Goal: Task Accomplishment & Management: Use online tool/utility

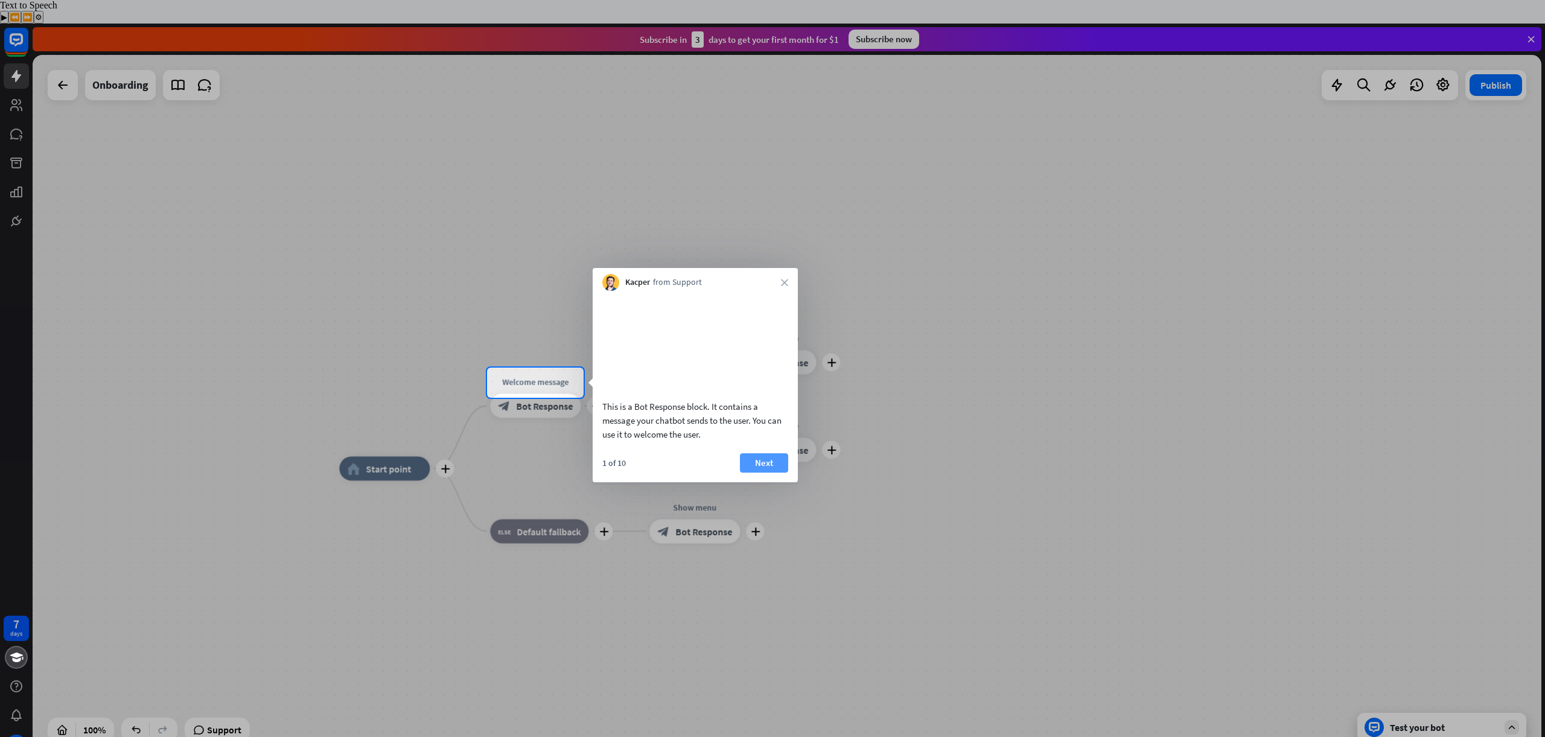
click at [757, 473] on button "Next" at bounding box center [764, 462] width 48 height 19
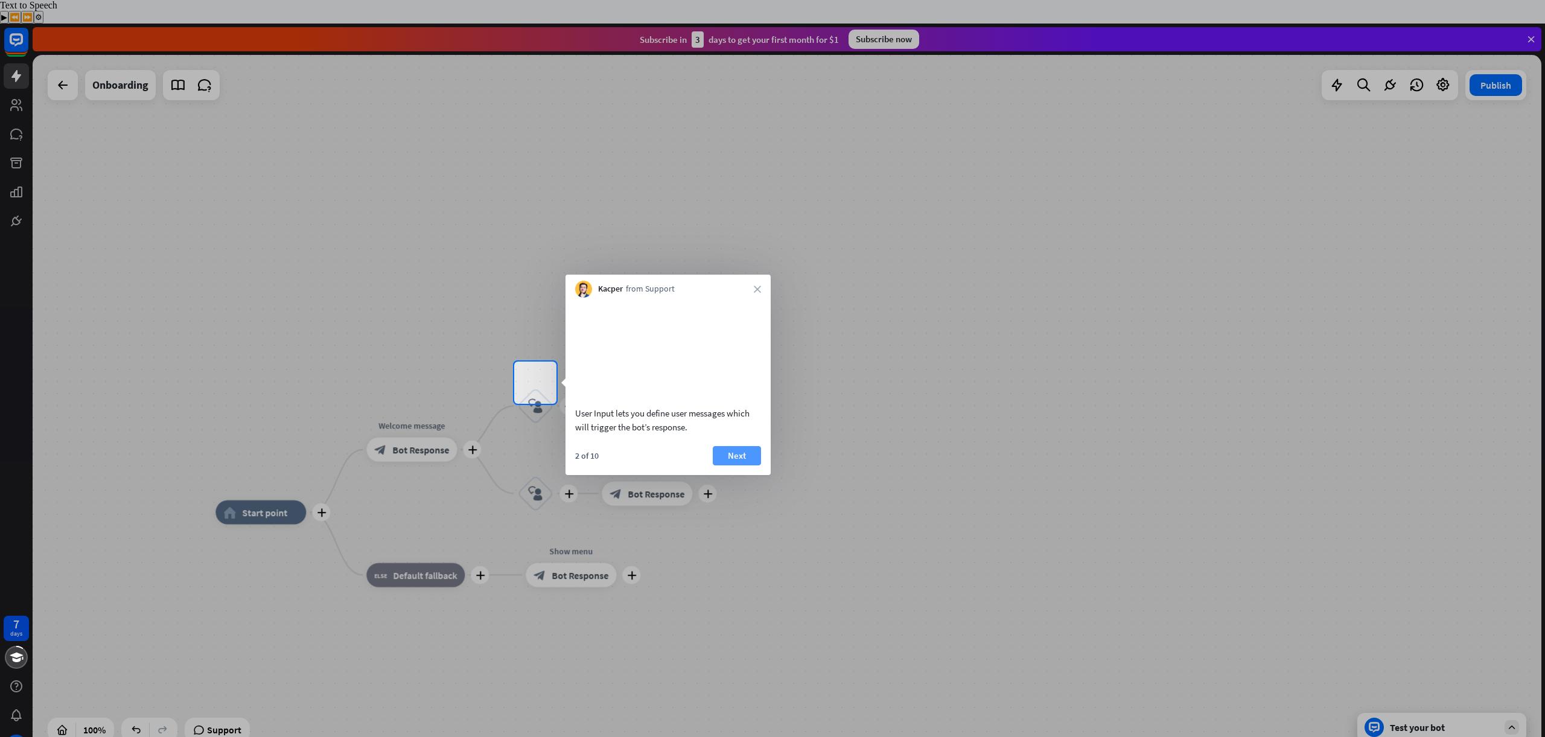
click at [743, 465] on button "Next" at bounding box center [737, 455] width 48 height 19
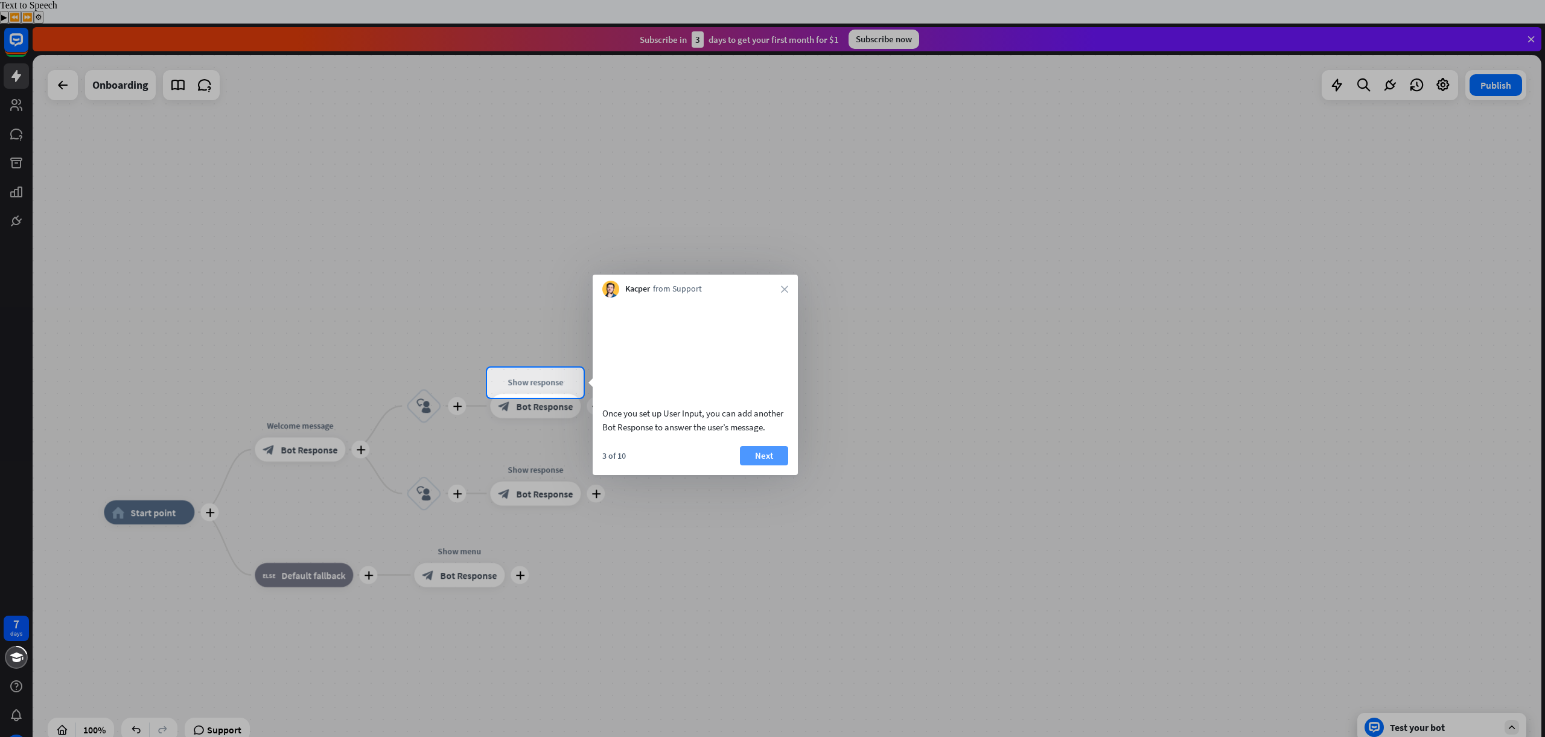
click at [761, 465] on button "Next" at bounding box center [764, 455] width 48 height 19
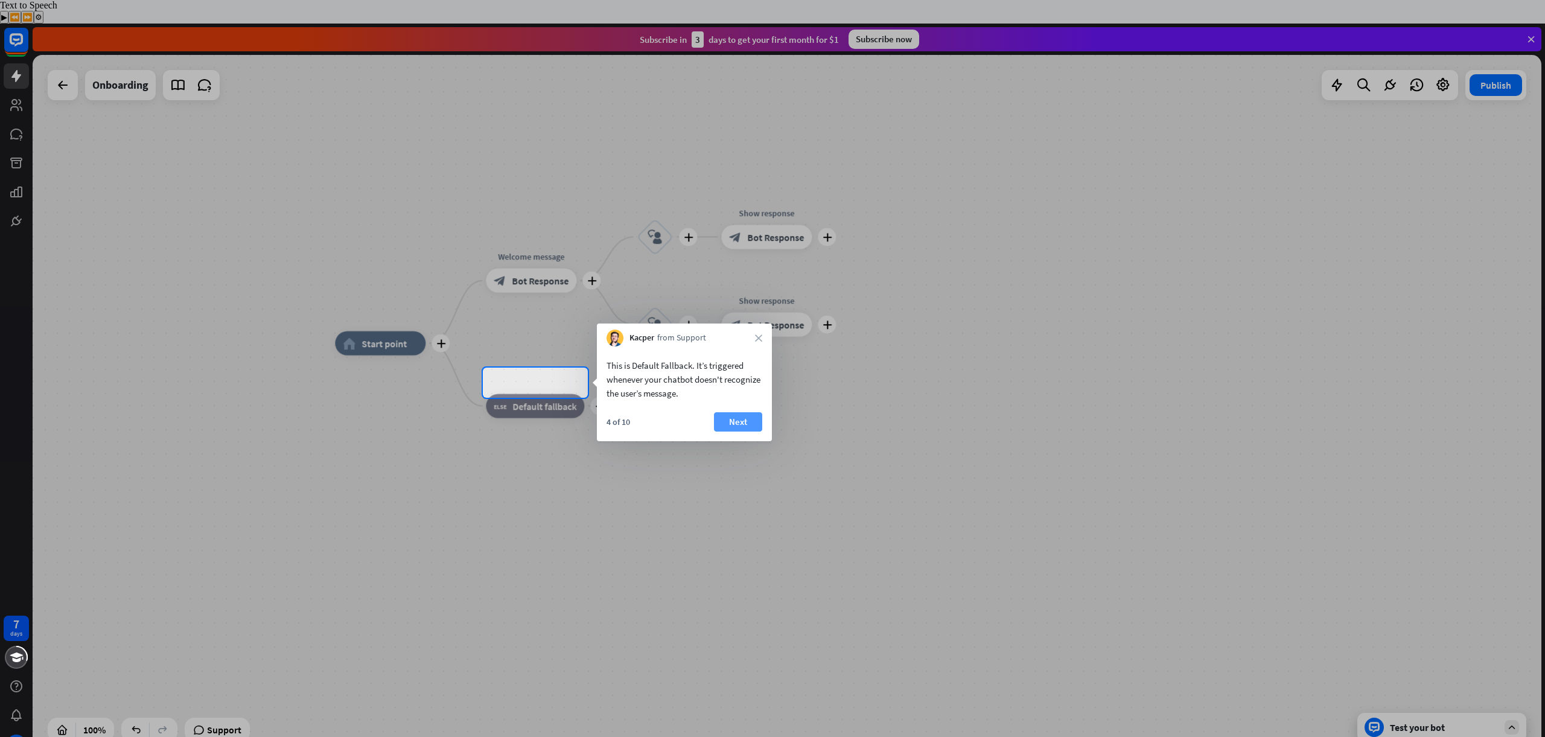
click at [733, 428] on button "Next" at bounding box center [738, 421] width 48 height 19
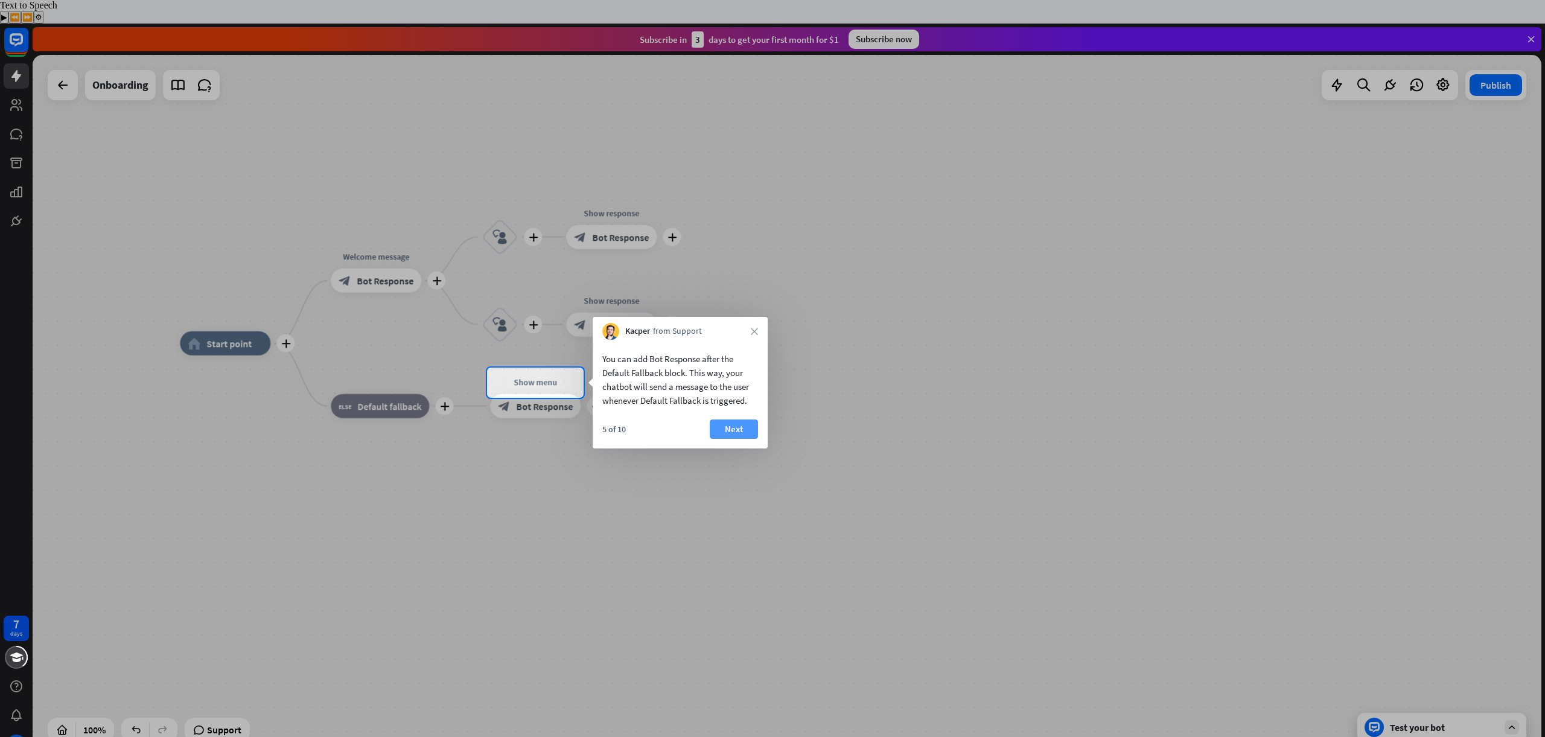
click at [739, 432] on button "Next" at bounding box center [734, 429] width 48 height 19
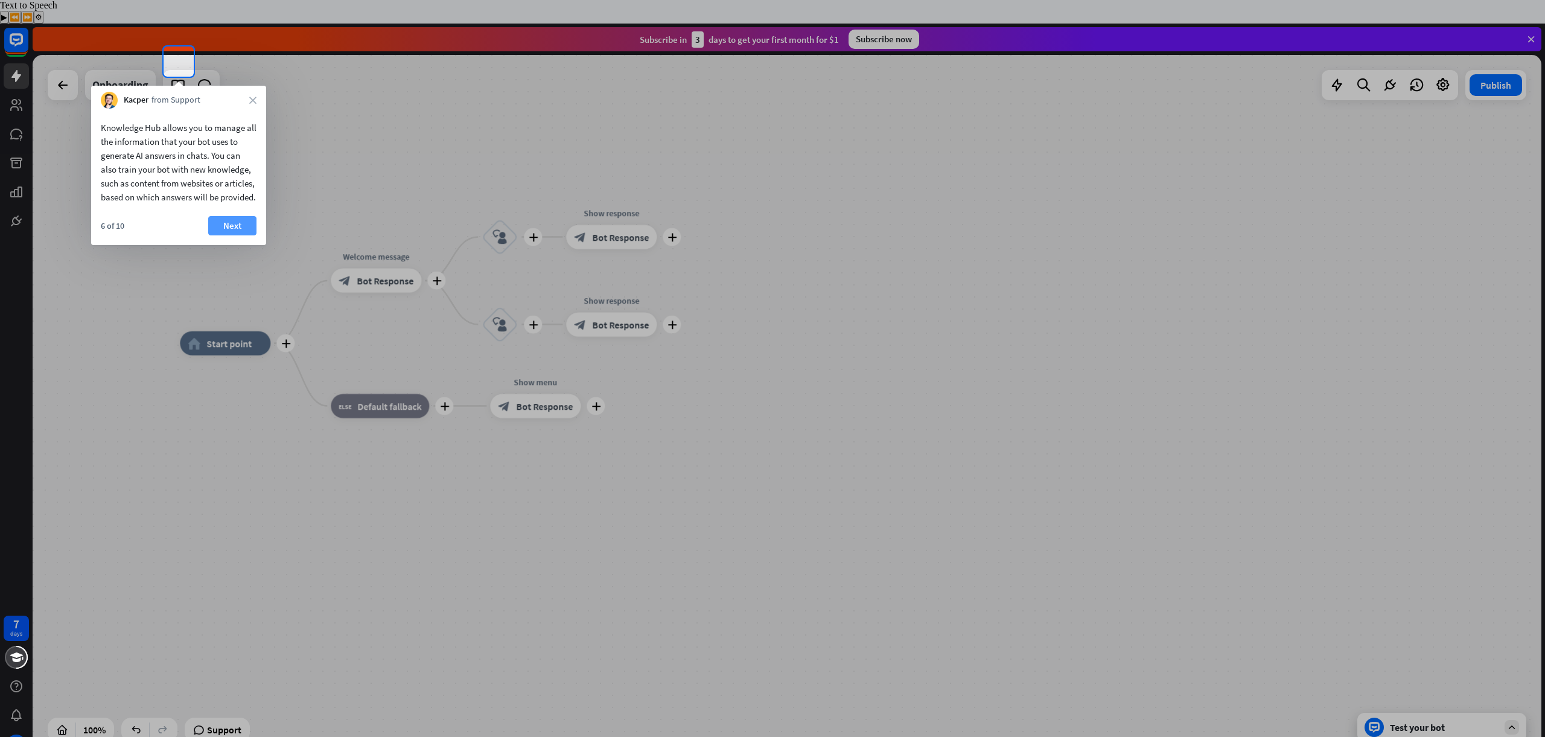
click at [228, 235] on button "Next" at bounding box center [232, 225] width 48 height 19
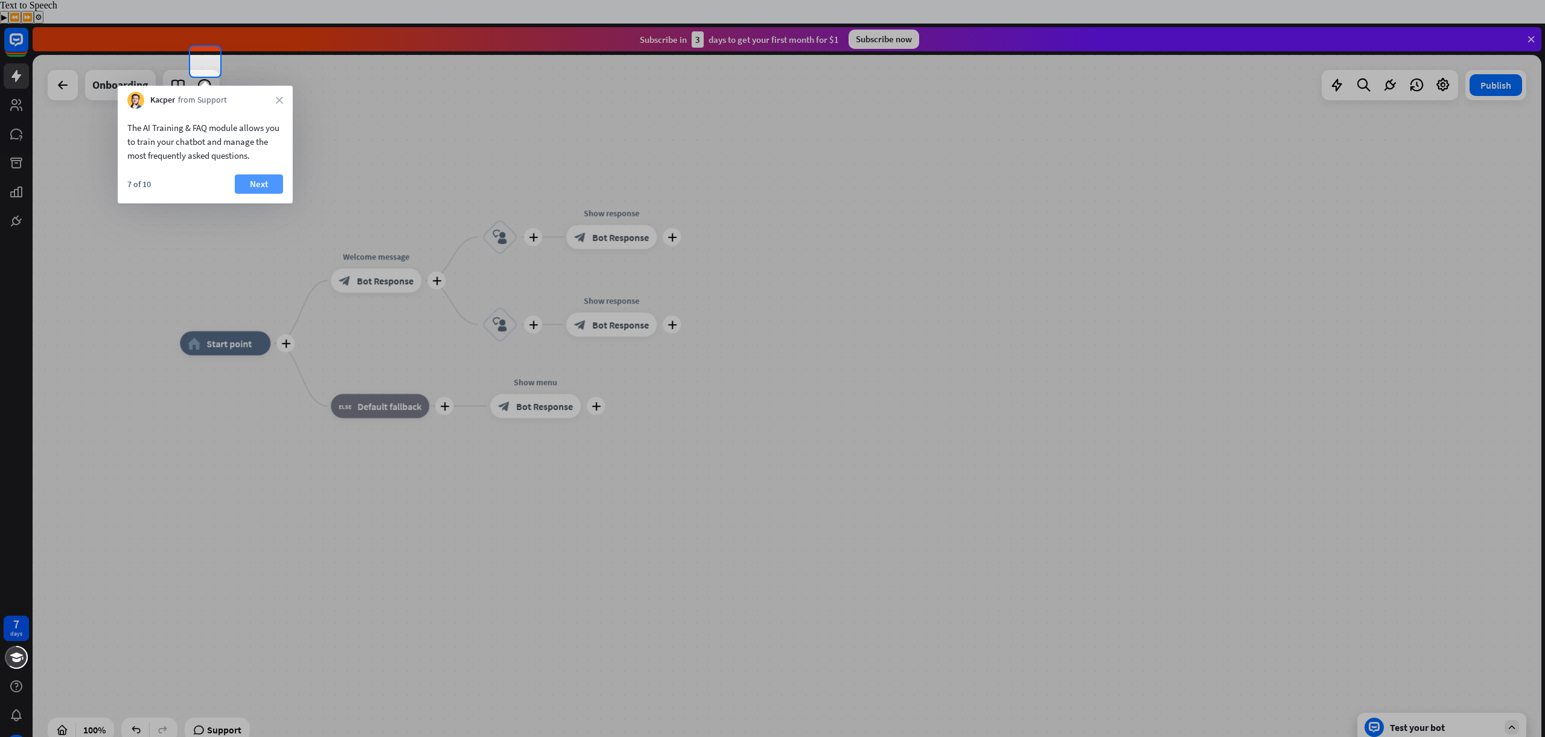
click at [254, 182] on button "Next" at bounding box center [259, 183] width 48 height 19
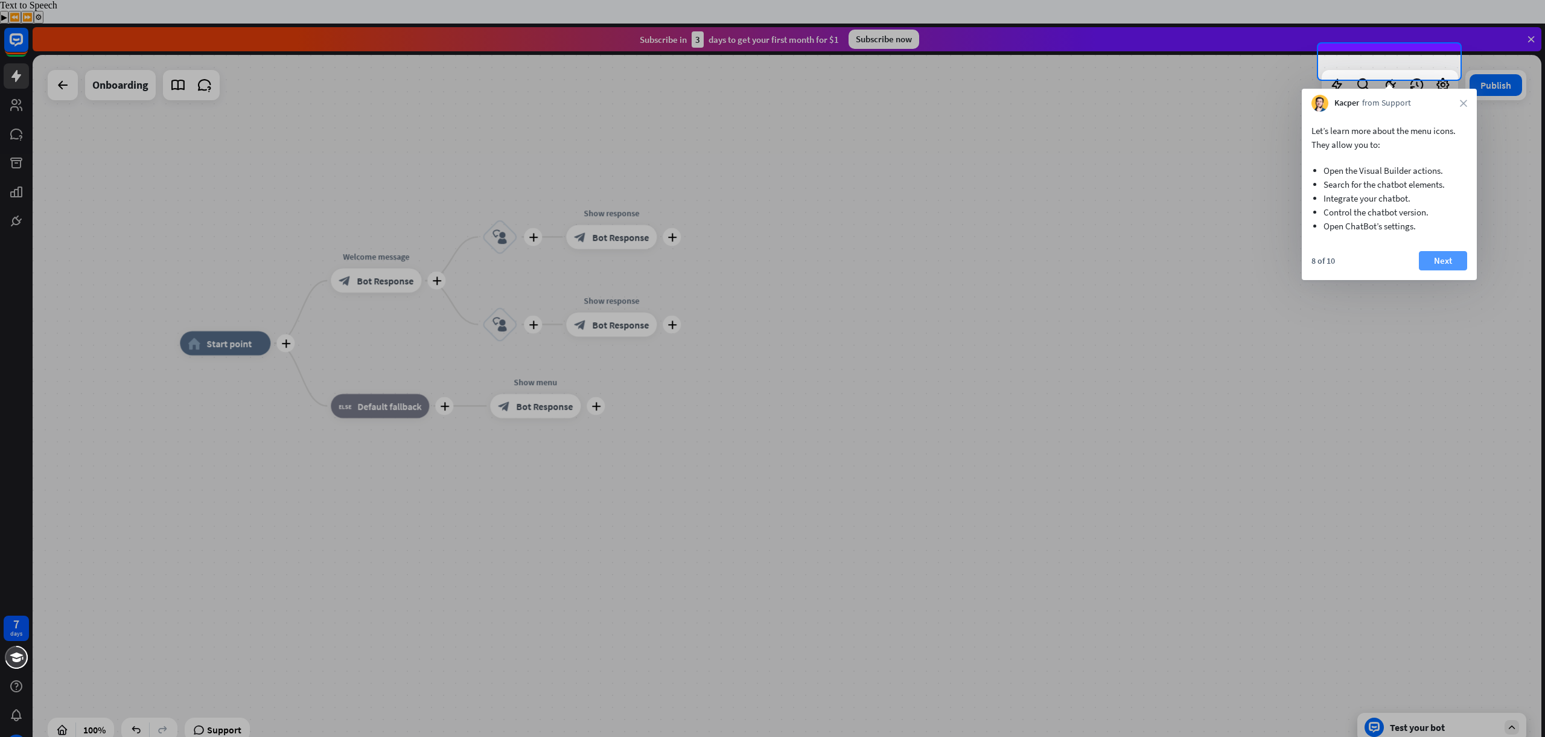
click at [1438, 266] on button "Next" at bounding box center [1443, 260] width 48 height 19
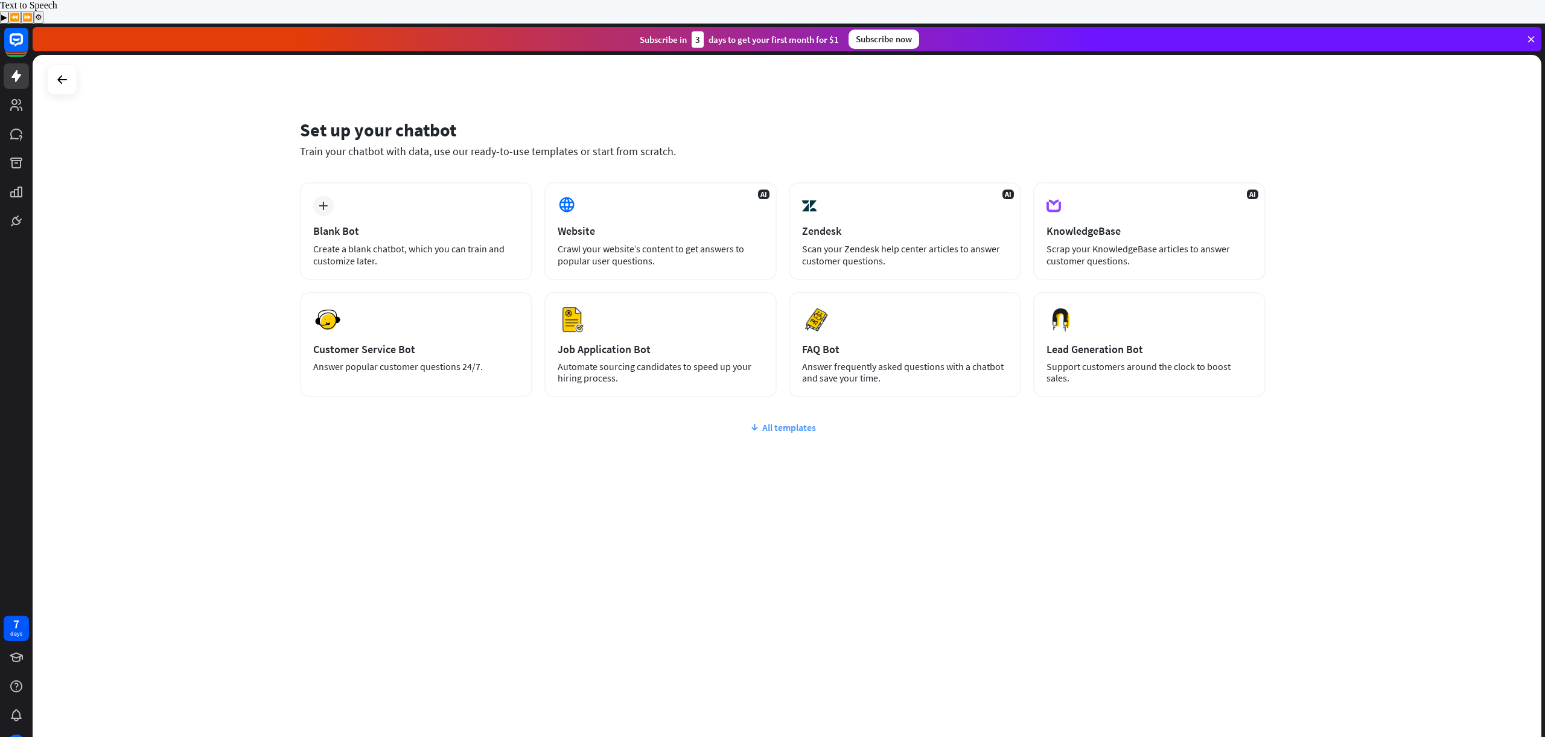
click at [806, 421] on div "All templates" at bounding box center [783, 427] width 966 height 12
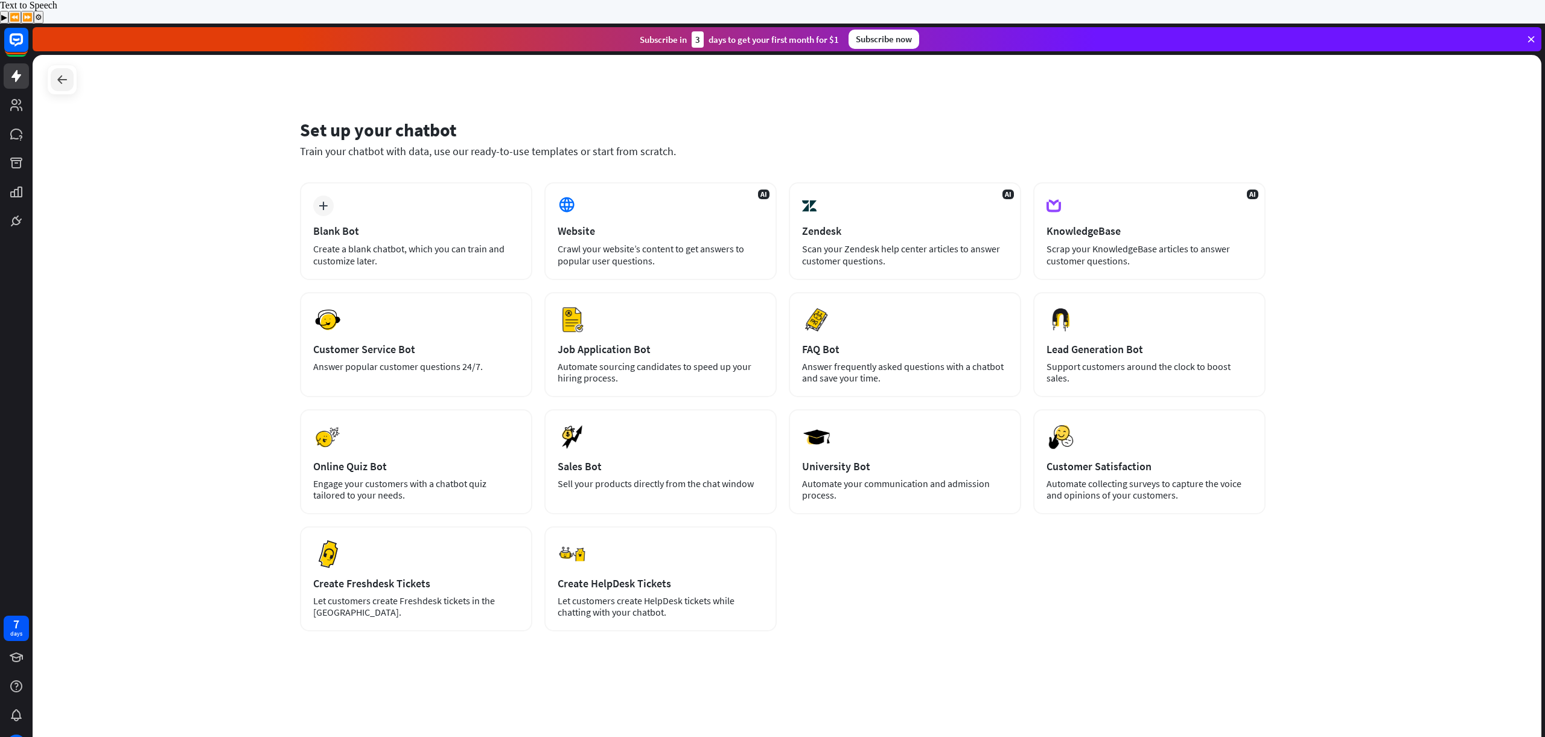
click at [54, 68] on div at bounding box center [62, 79] width 23 height 23
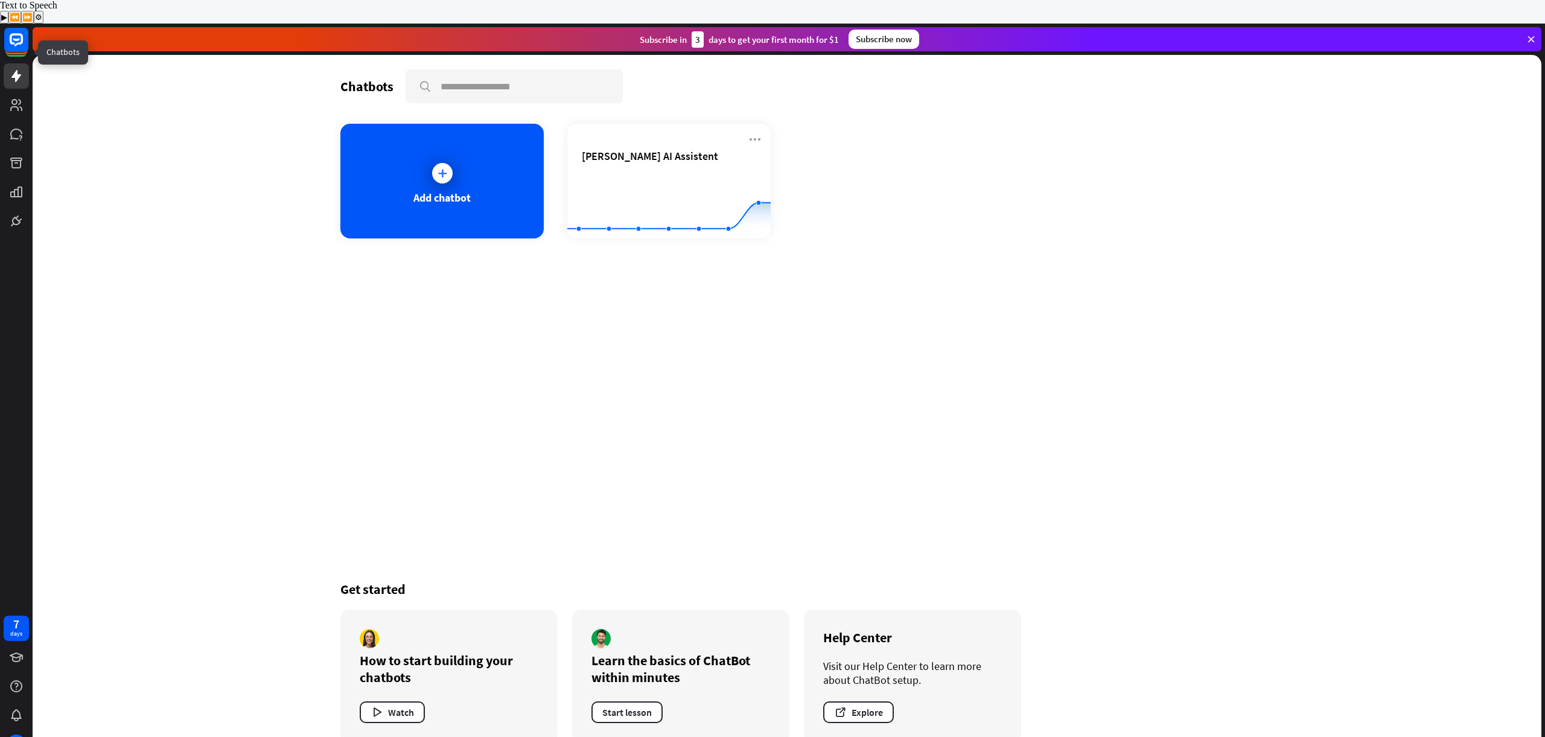
click at [22, 69] on icon at bounding box center [16, 76] width 14 height 14
click at [10, 33] on icon at bounding box center [16, 40] width 14 height 14
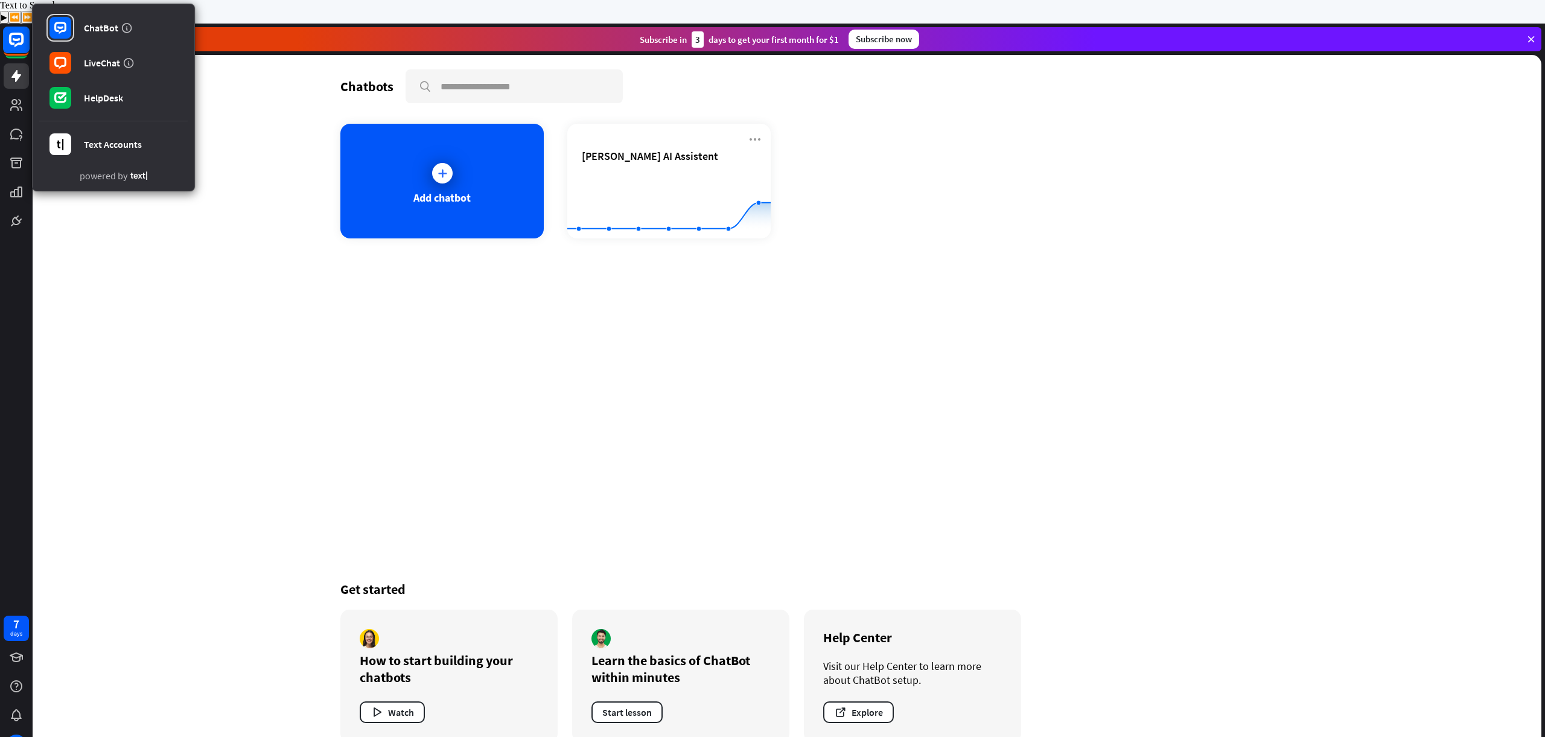
click at [10, 33] on icon at bounding box center [16, 40] width 14 height 14
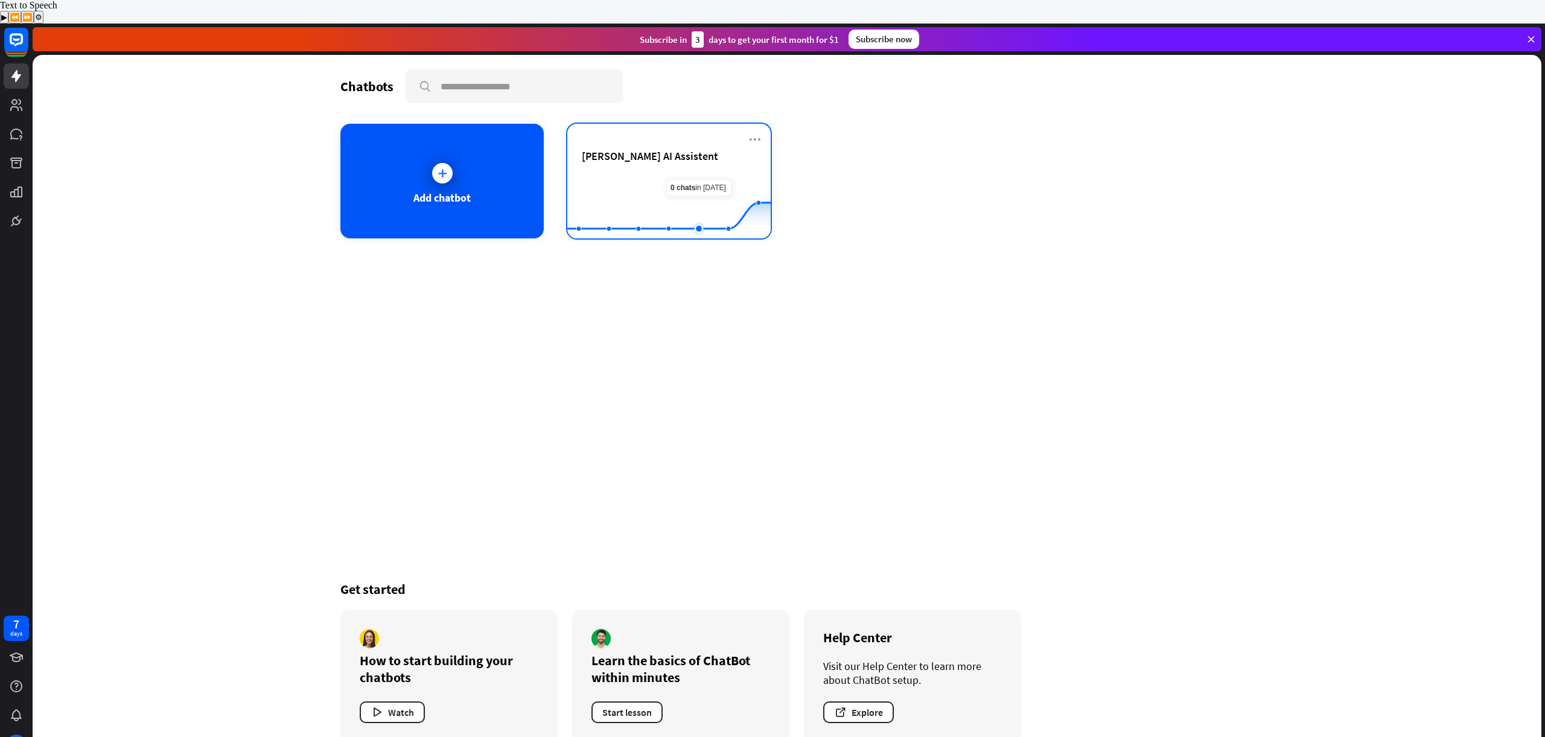
click at [698, 174] on rect at bounding box center [668, 208] width 203 height 75
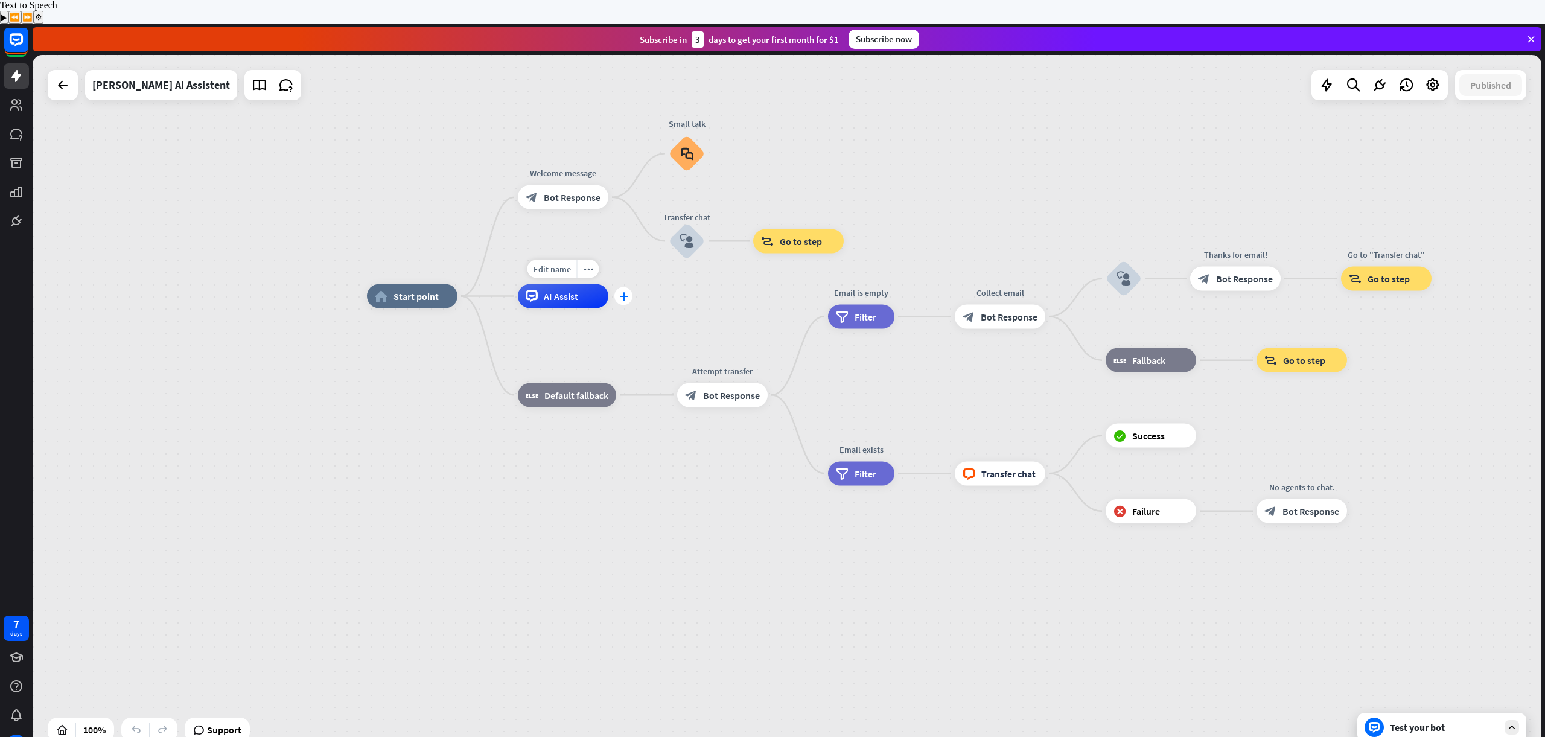
click at [624, 287] on div "plus" at bounding box center [623, 296] width 18 height 18
type input "*****"
click at [675, 307] on div "Order status" at bounding box center [683, 307] width 51 height 12
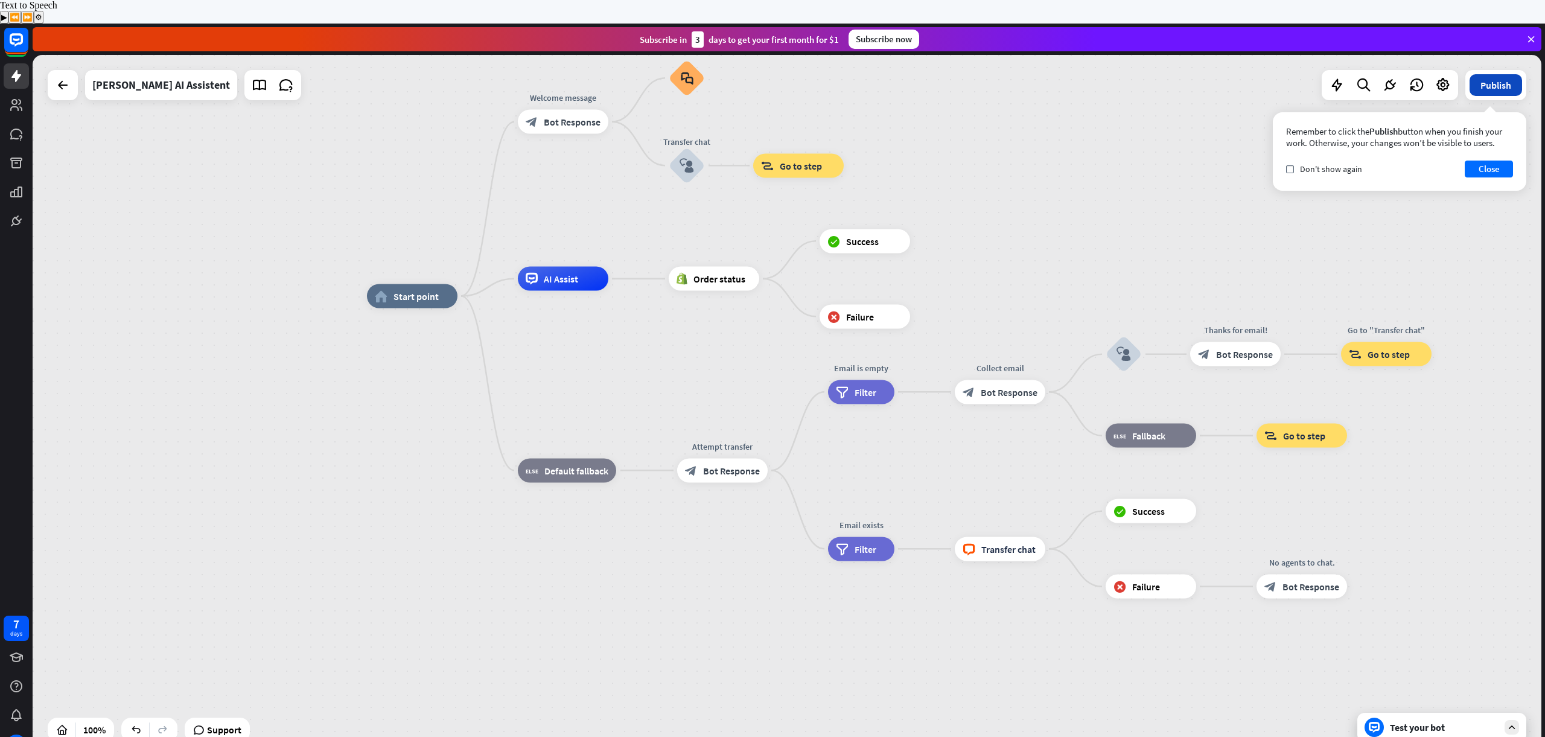
click at [1493, 74] on button "Publish" at bounding box center [1496, 85] width 53 height 22
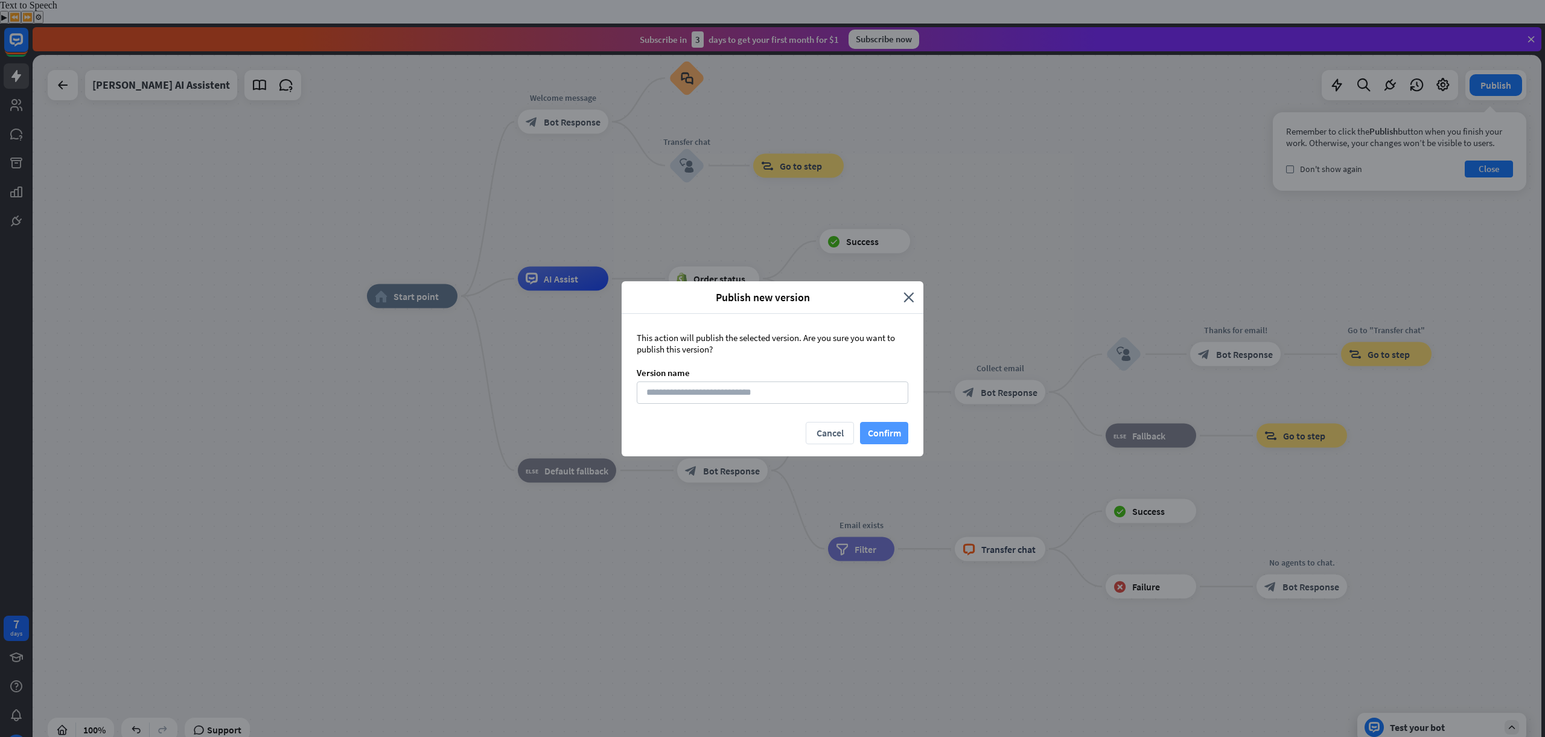
click at [879, 434] on button "Confirm" at bounding box center [884, 433] width 48 height 22
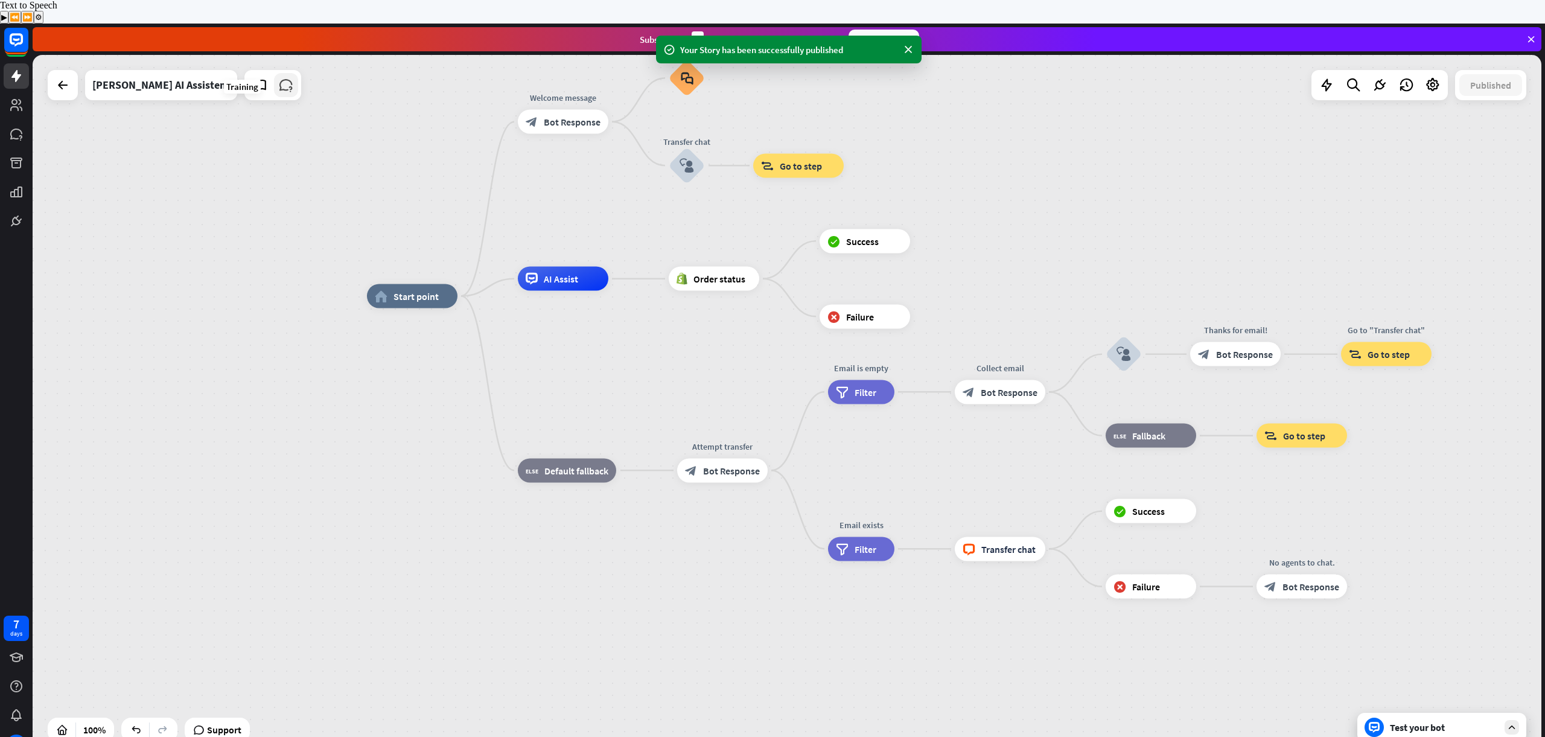
click at [278, 77] on icon at bounding box center [286, 85] width 16 height 16
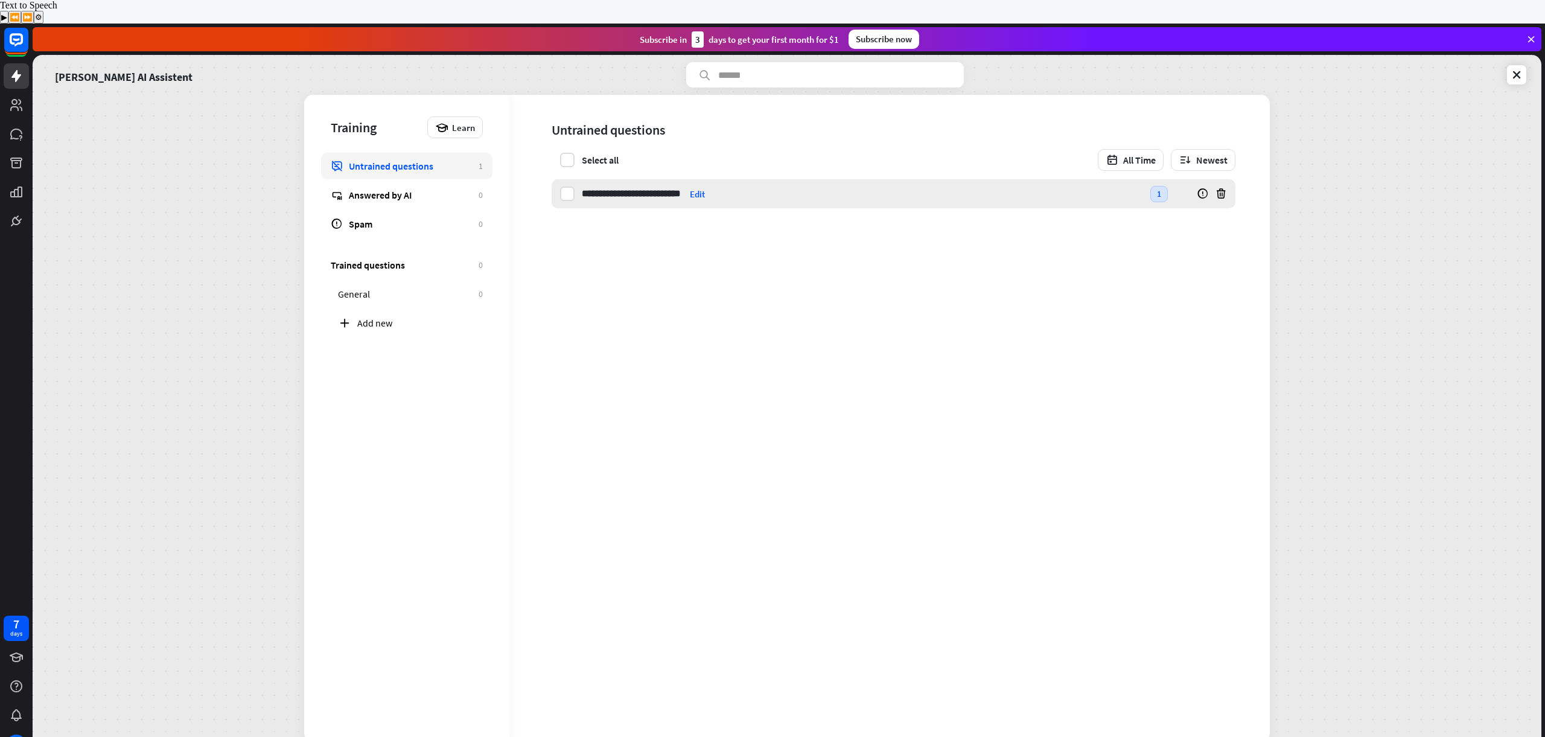
click at [614, 179] on input "**********" at bounding box center [633, 193] width 103 height 29
click at [385, 189] on div "Answered by AI" at bounding box center [411, 195] width 124 height 12
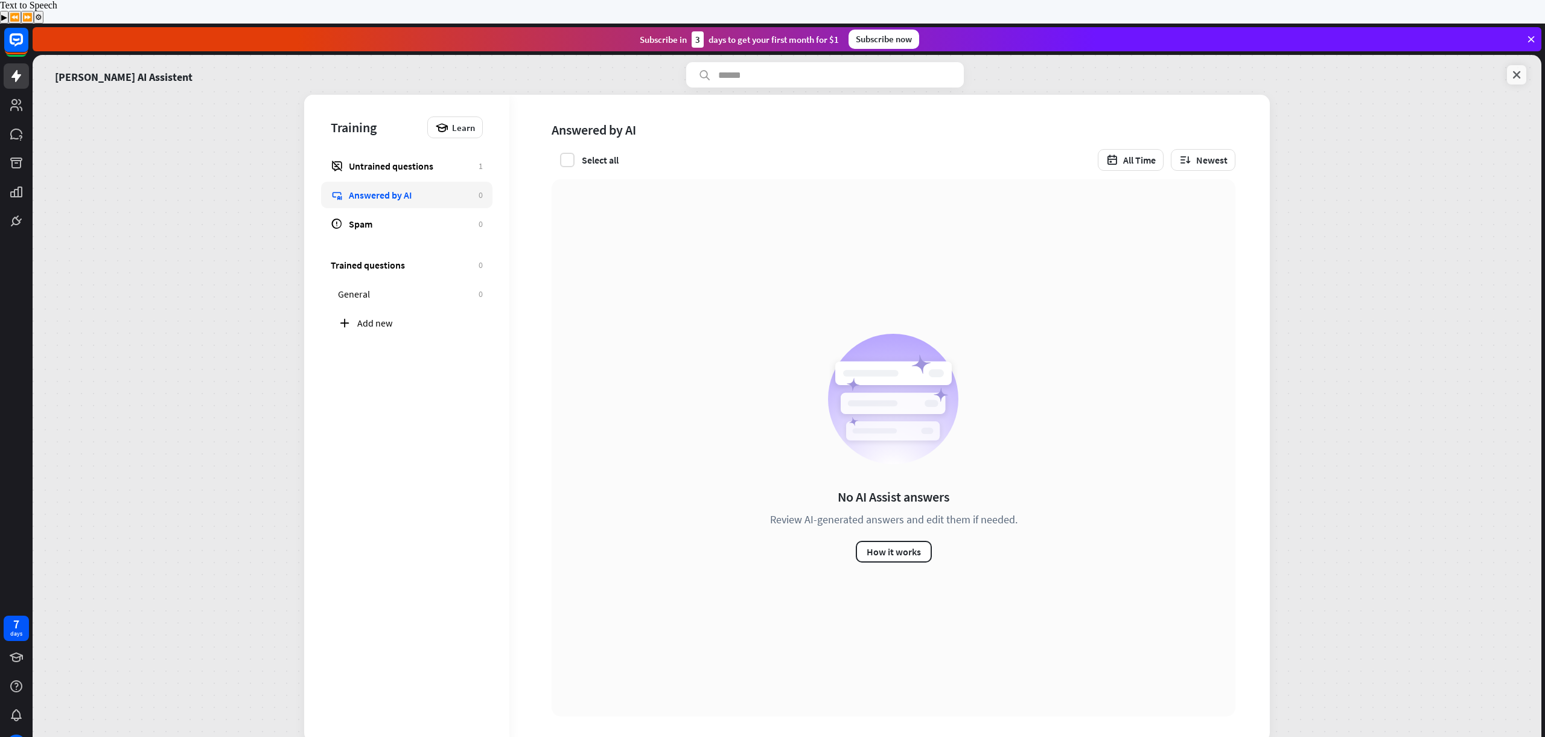
click at [1521, 69] on icon at bounding box center [1517, 75] width 12 height 12
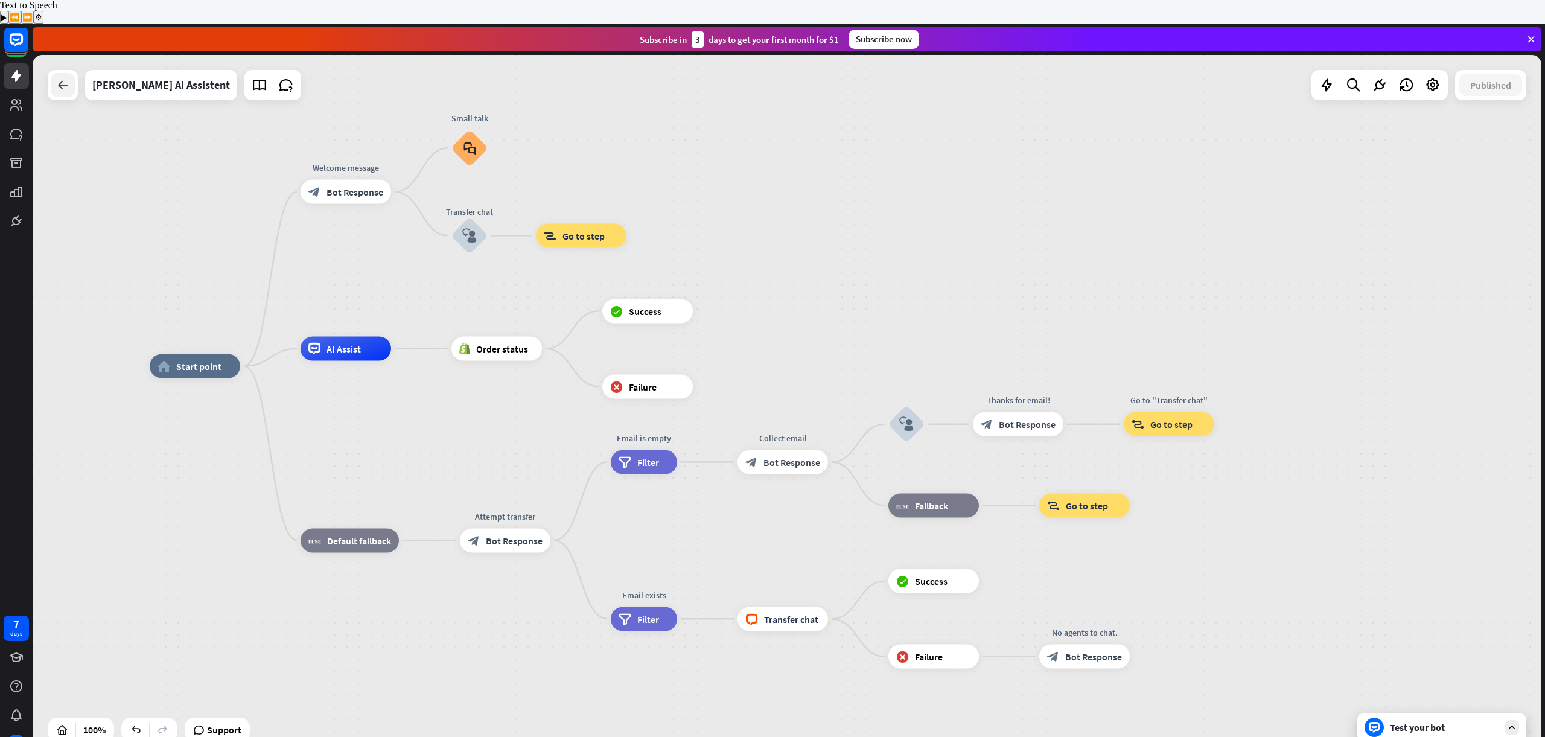
click at [61, 78] on icon at bounding box center [63, 85] width 14 height 14
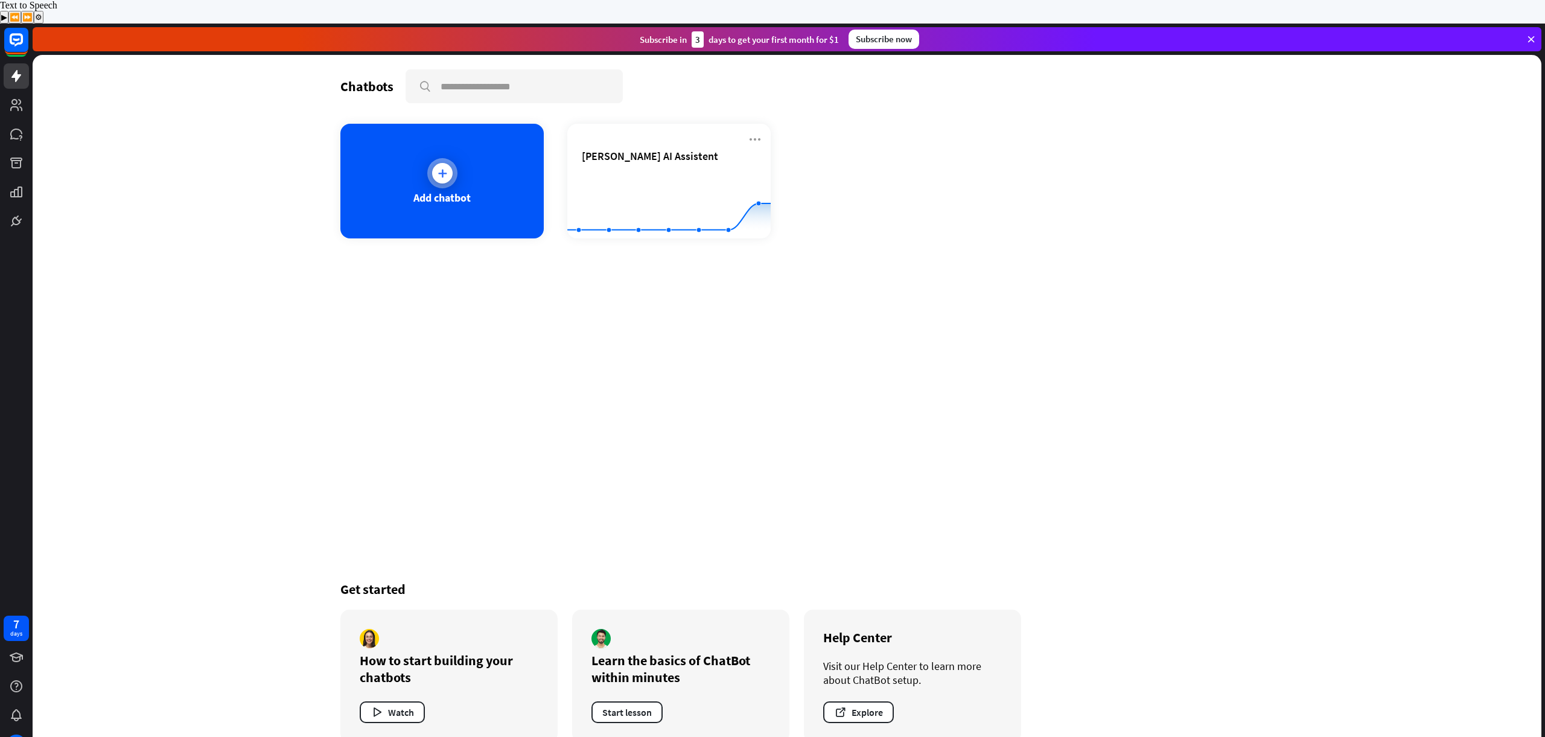
click at [416, 191] on div "Add chatbot" at bounding box center [441, 198] width 57 height 14
click at [682, 171] on rect at bounding box center [668, 208] width 203 height 75
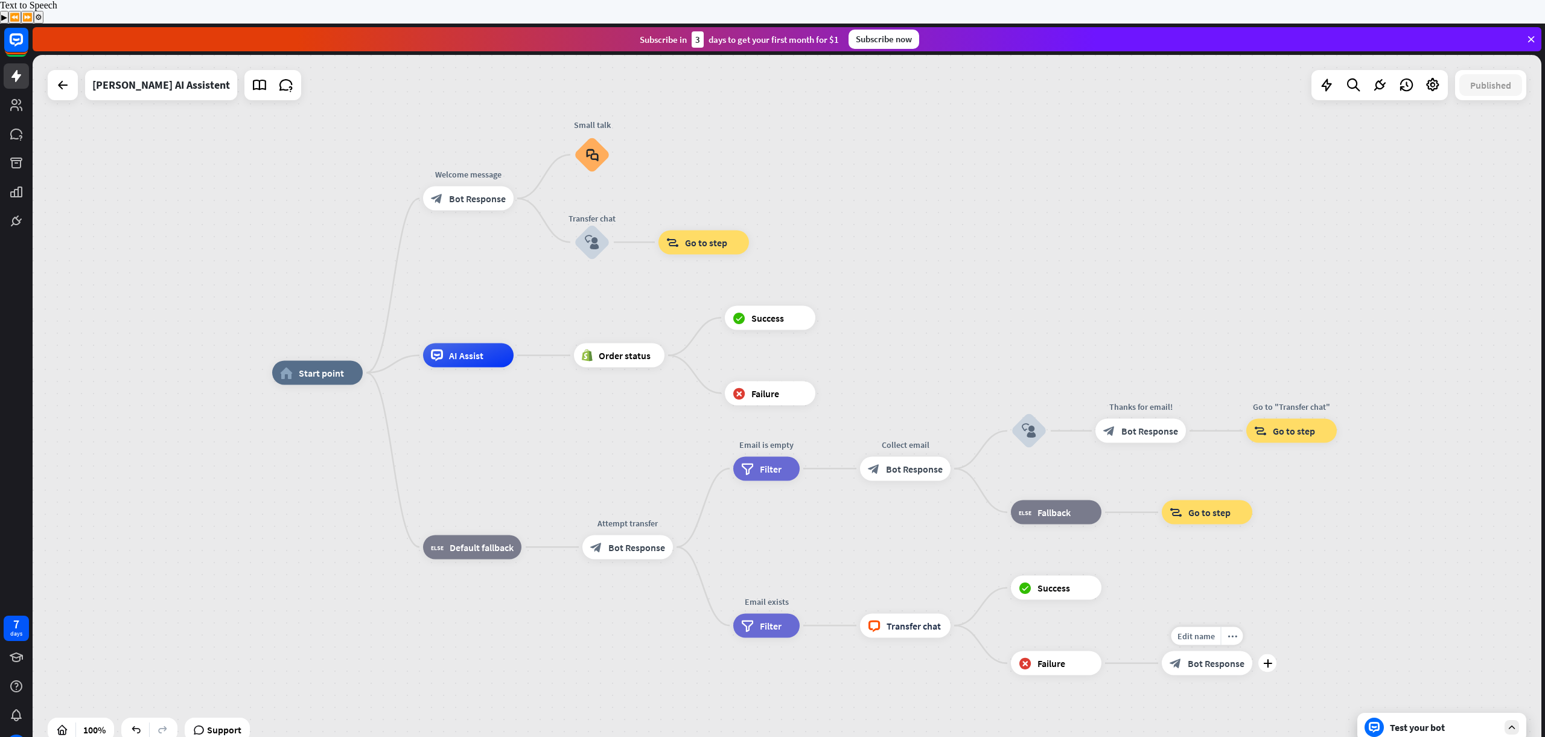
click at [1192, 651] on div "block_bot_response Bot Response" at bounding box center [1207, 663] width 91 height 24
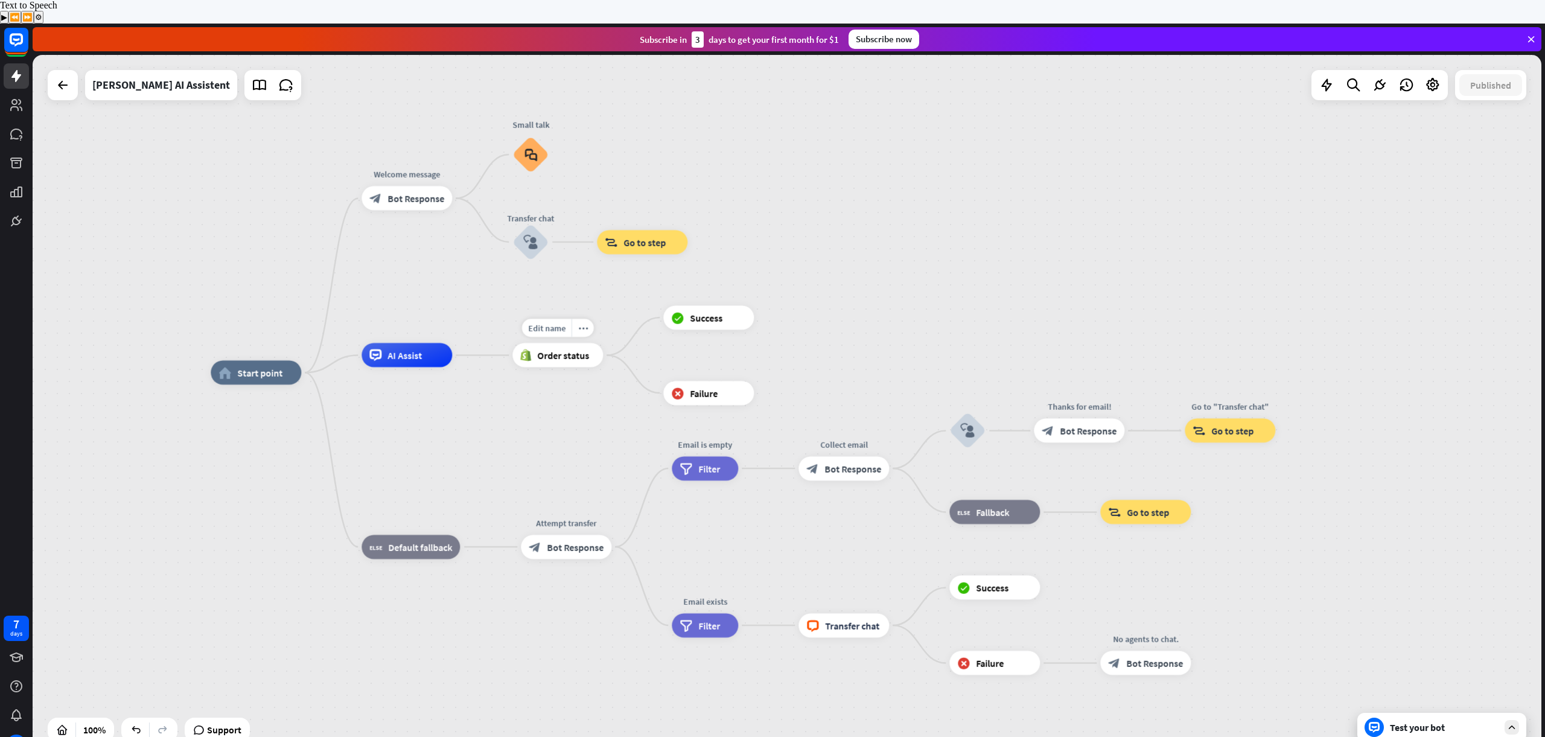
click at [574, 350] on span "Order status" at bounding box center [563, 356] width 52 height 12
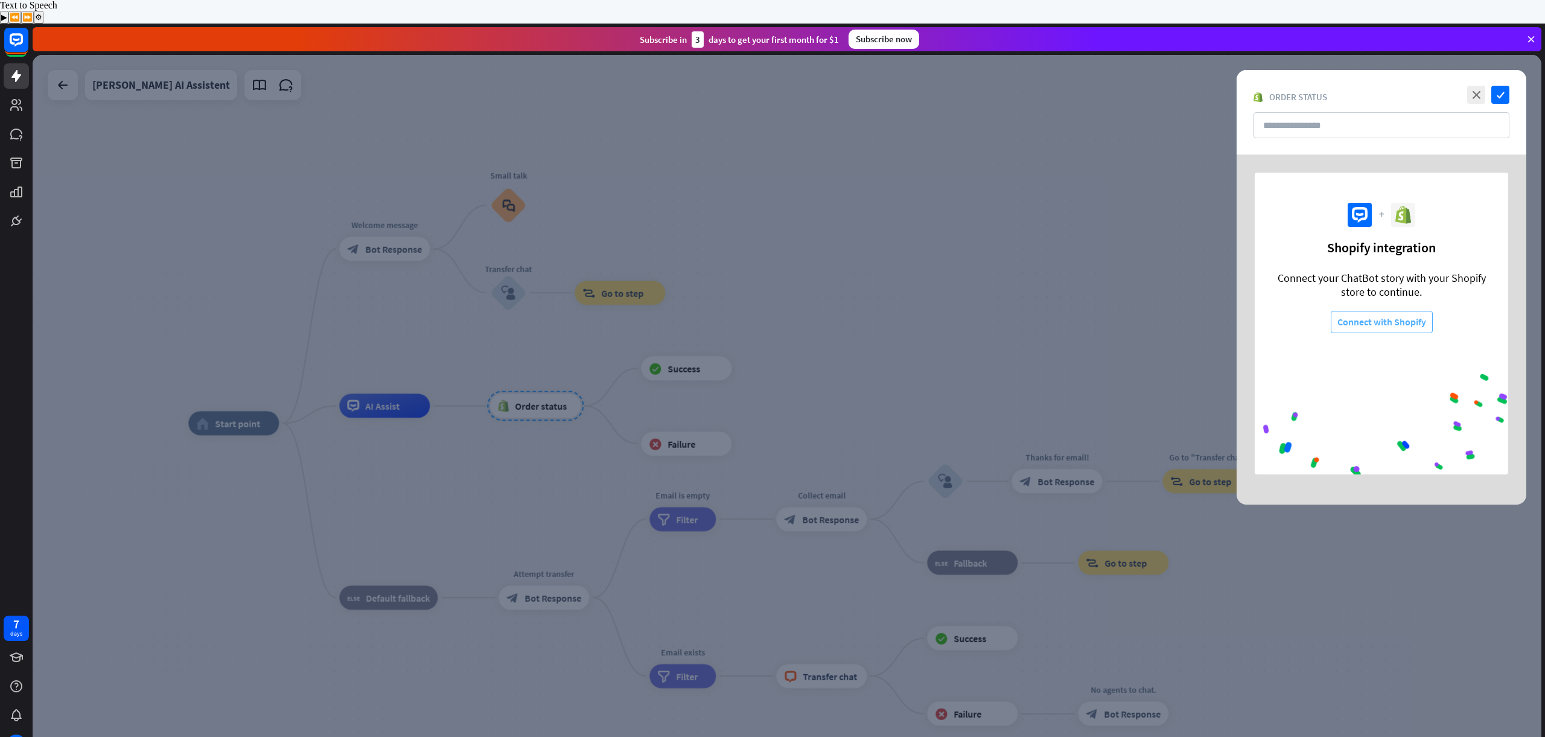
click at [1387, 311] on button "Connect with Shopify" at bounding box center [1382, 322] width 102 height 22
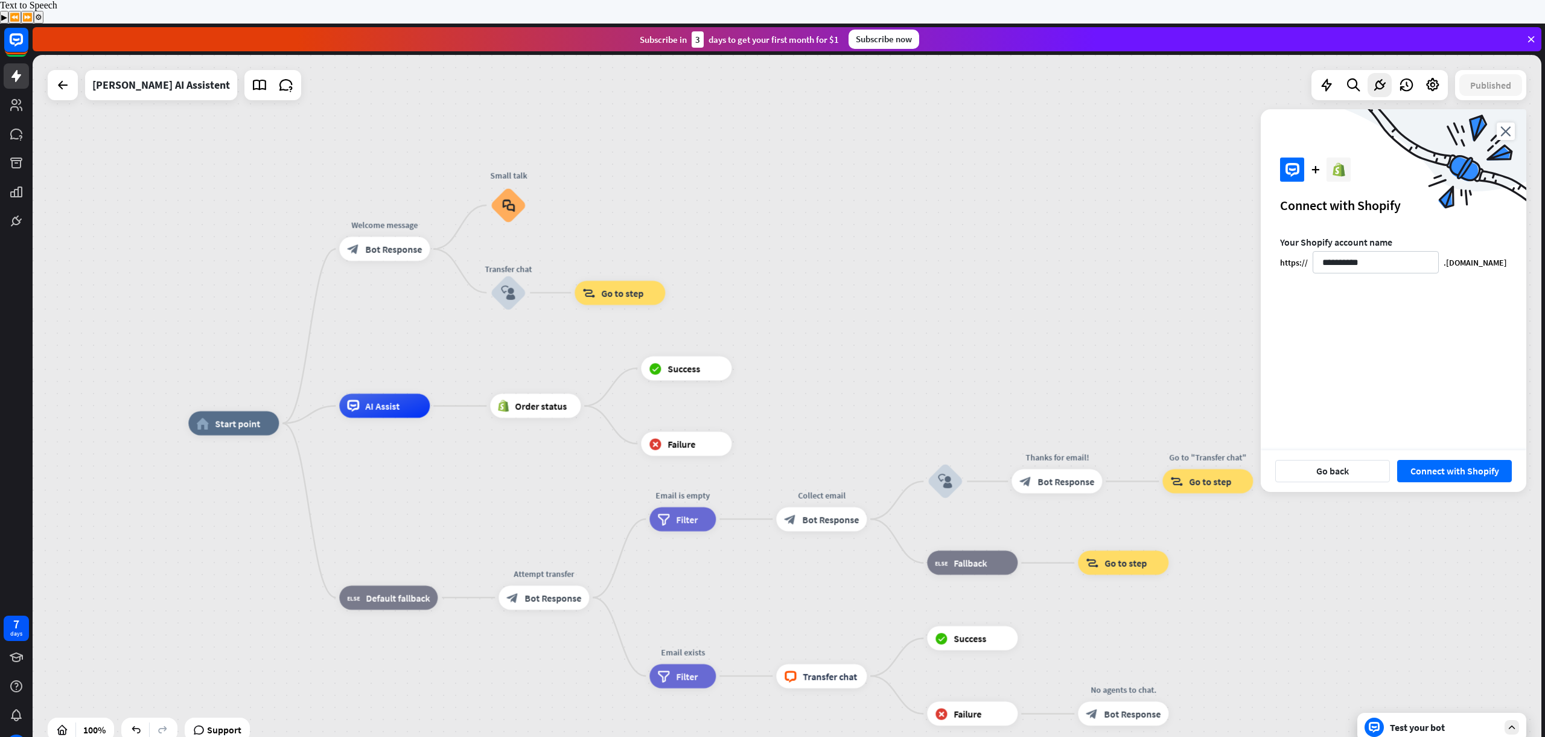
type input "**********"
click at [1449, 460] on button "Connect with Shopify" at bounding box center [1454, 471] width 115 height 22
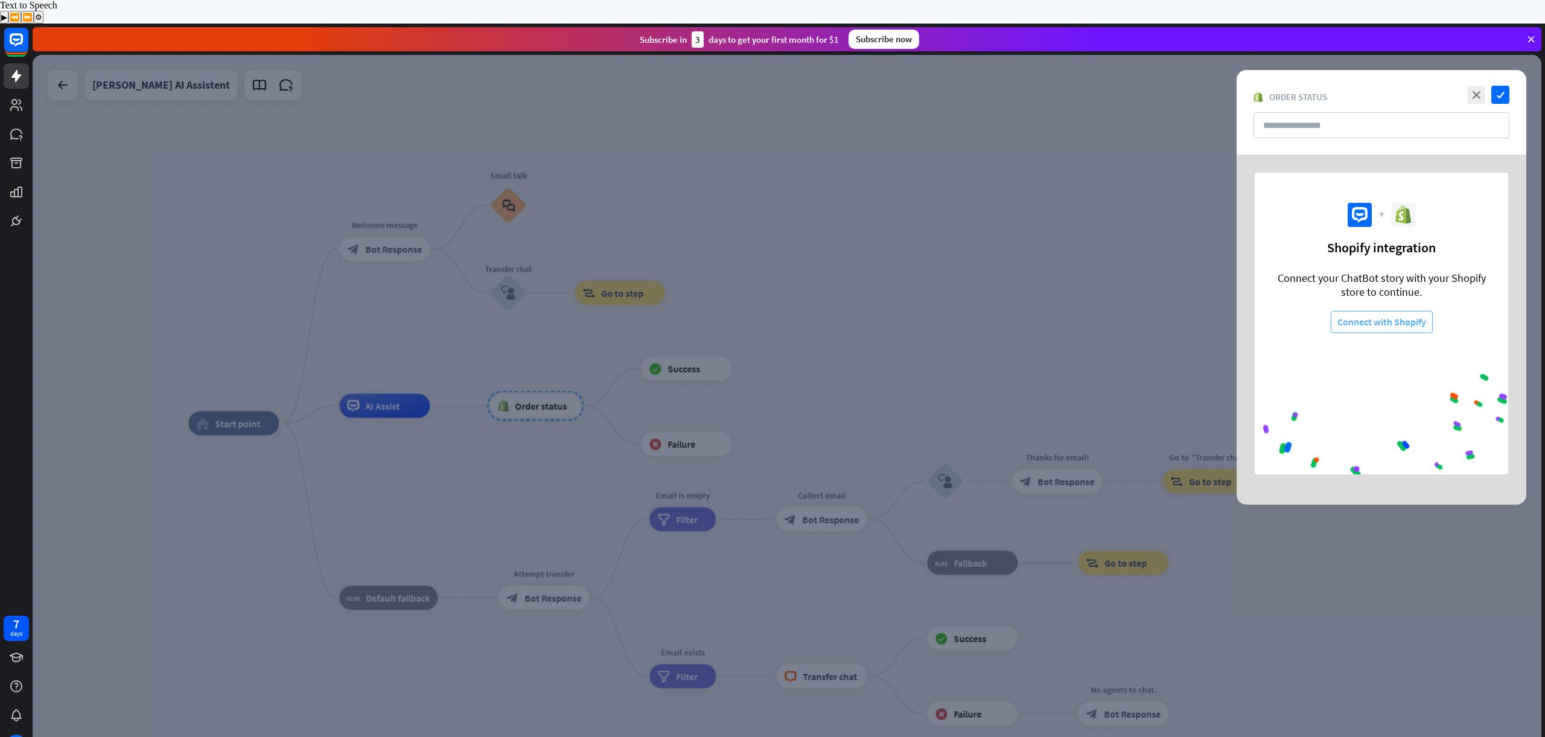
click at [1380, 311] on button "Connect with Shopify" at bounding box center [1382, 322] width 102 height 22
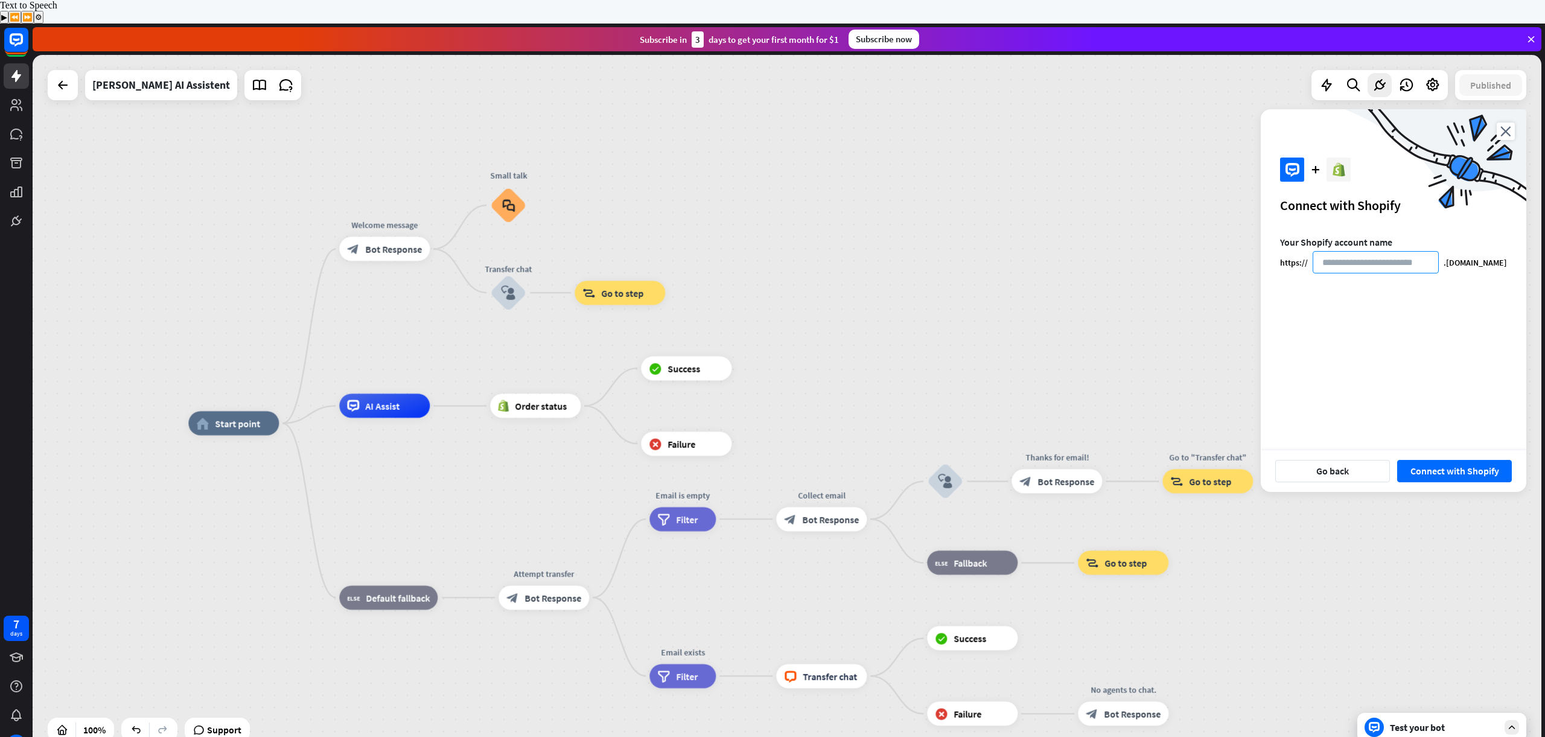
click at [1405, 251] on input at bounding box center [1376, 262] width 126 height 22
type input "**********"
click at [1397, 460] on button "Connect with Shopify" at bounding box center [1454, 471] width 115 height 22
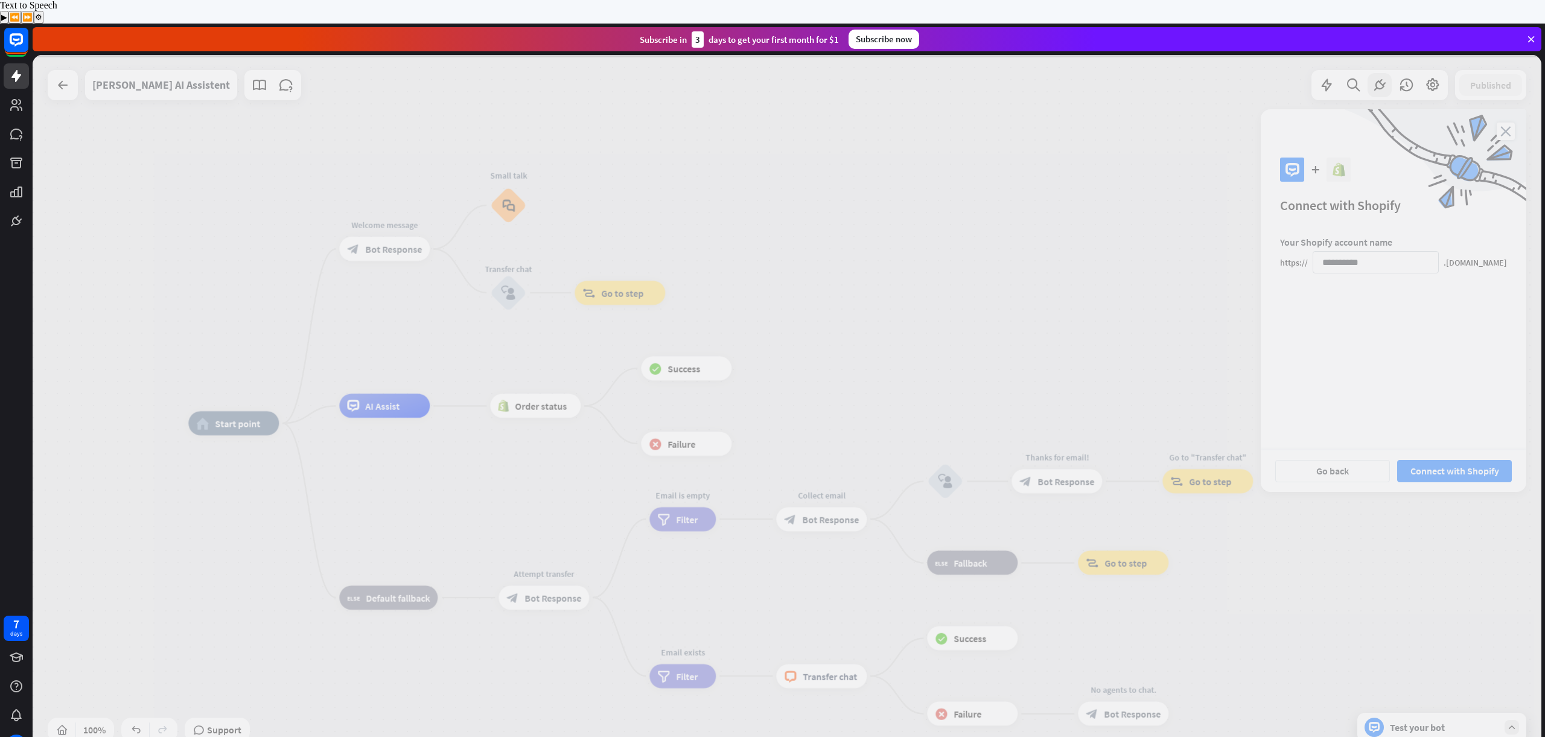
click at [1243, 344] on div at bounding box center [787, 406] width 1509 height 702
click at [1533, 34] on icon at bounding box center [1531, 39] width 11 height 11
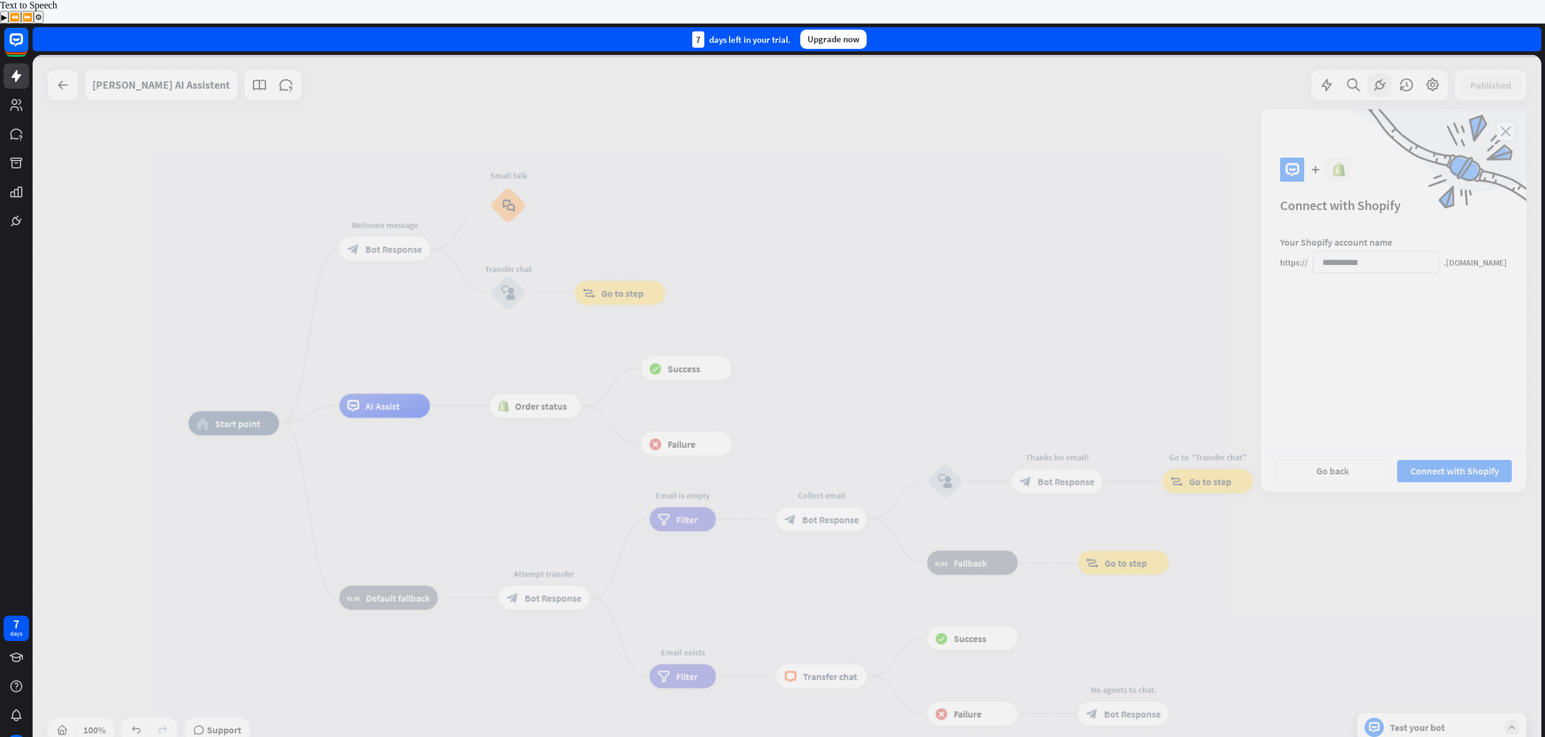
click at [742, 31] on div "7 days left in your trial." at bounding box center [741, 39] width 98 height 16
click at [19, 735] on div "SB" at bounding box center [16, 744] width 19 height 19
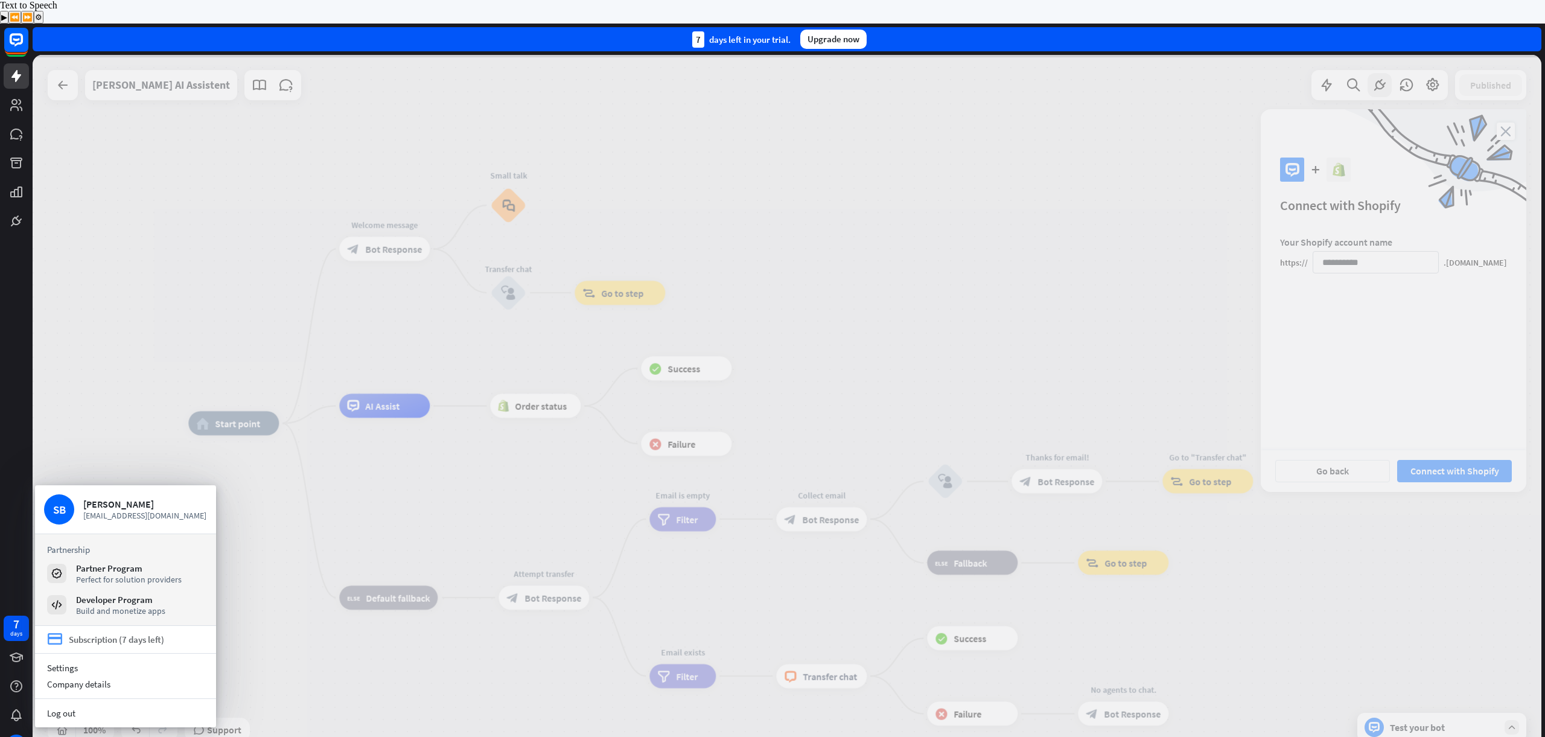
click at [84, 636] on div "Subscription (7 days left)" at bounding box center [116, 639] width 95 height 11
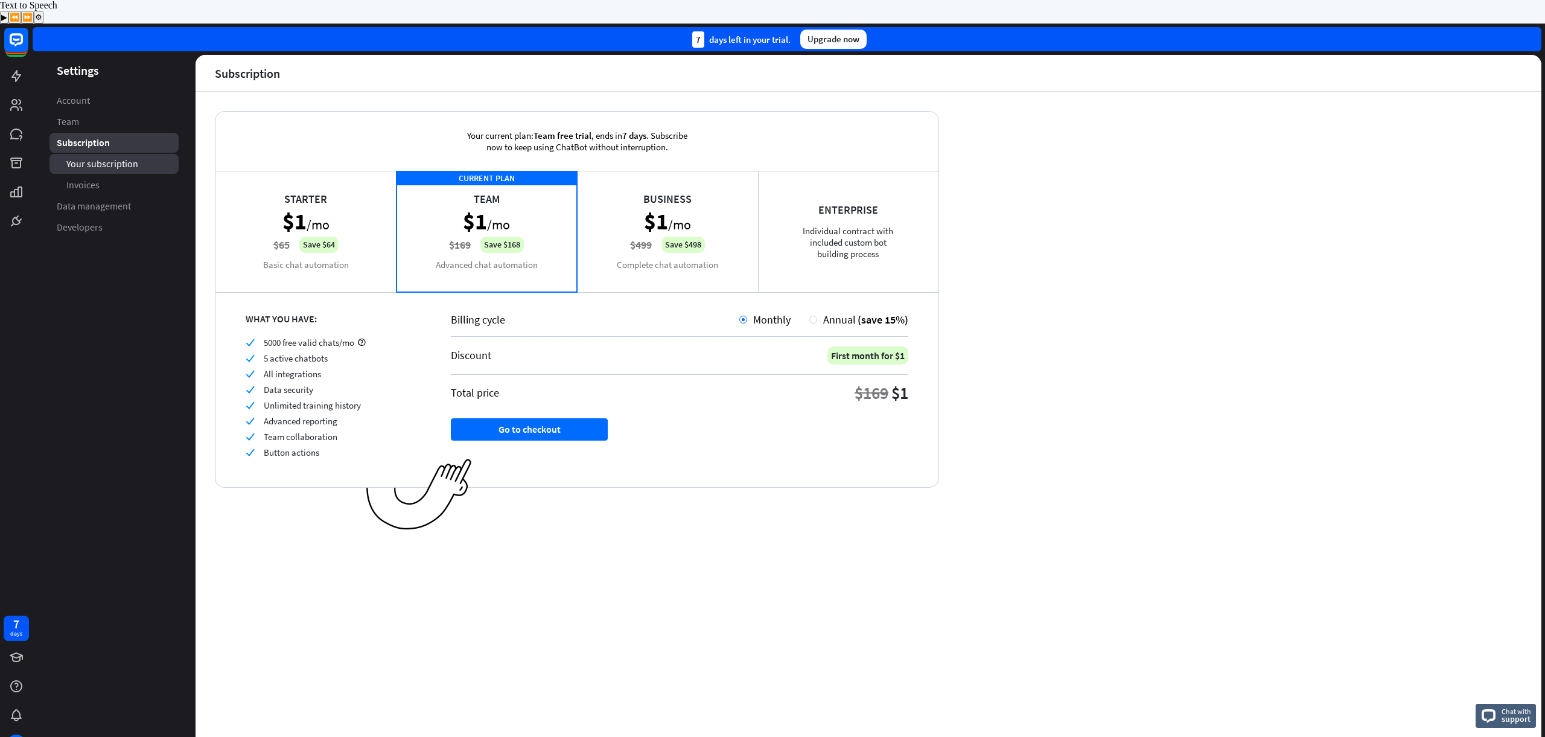
click at [88, 158] on span "Your subscription" at bounding box center [102, 164] width 72 height 13
click at [80, 91] on link "Account" at bounding box center [113, 101] width 129 height 20
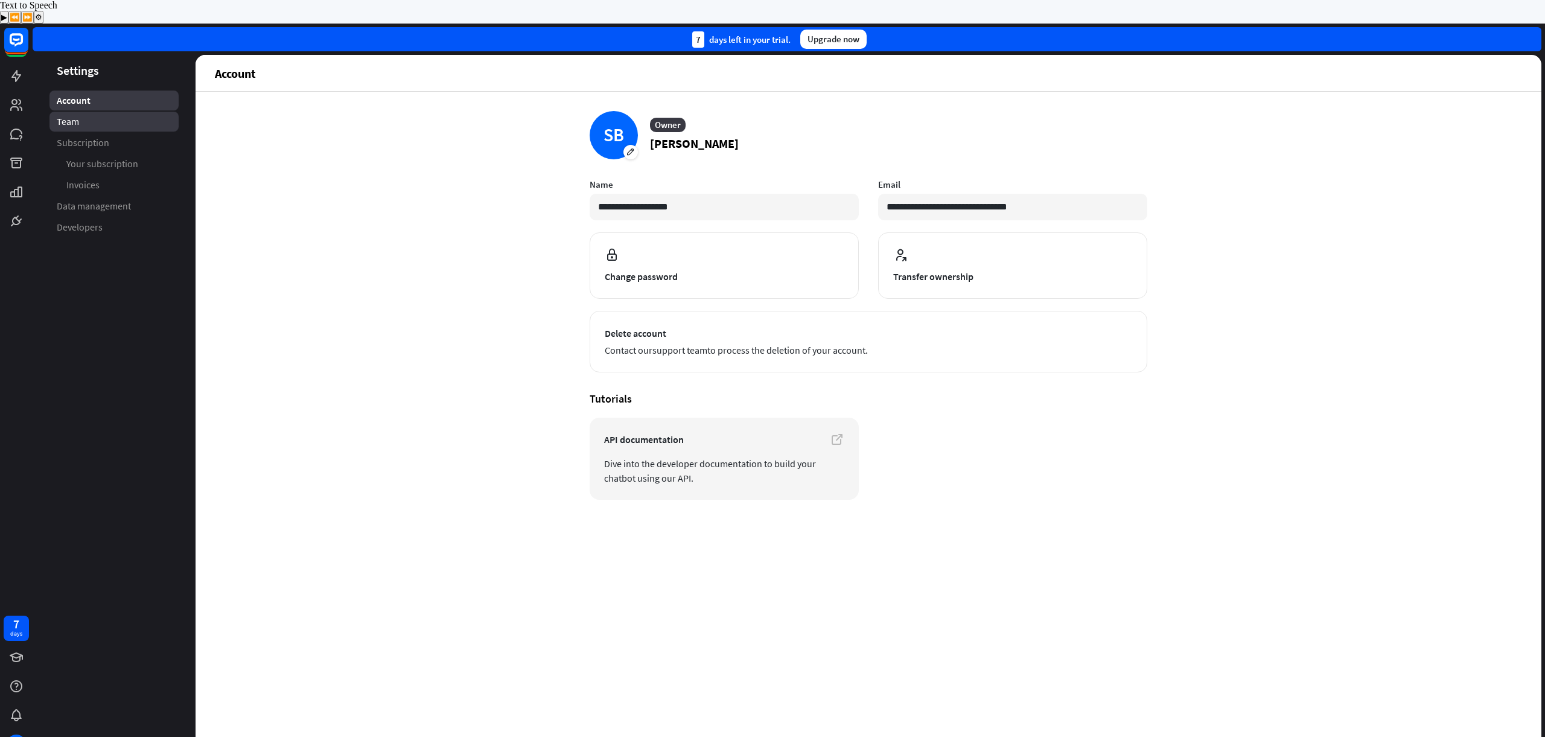
click at [77, 115] on span "Team" at bounding box center [68, 121] width 22 height 13
